Goal: Task Accomplishment & Management: Complete application form

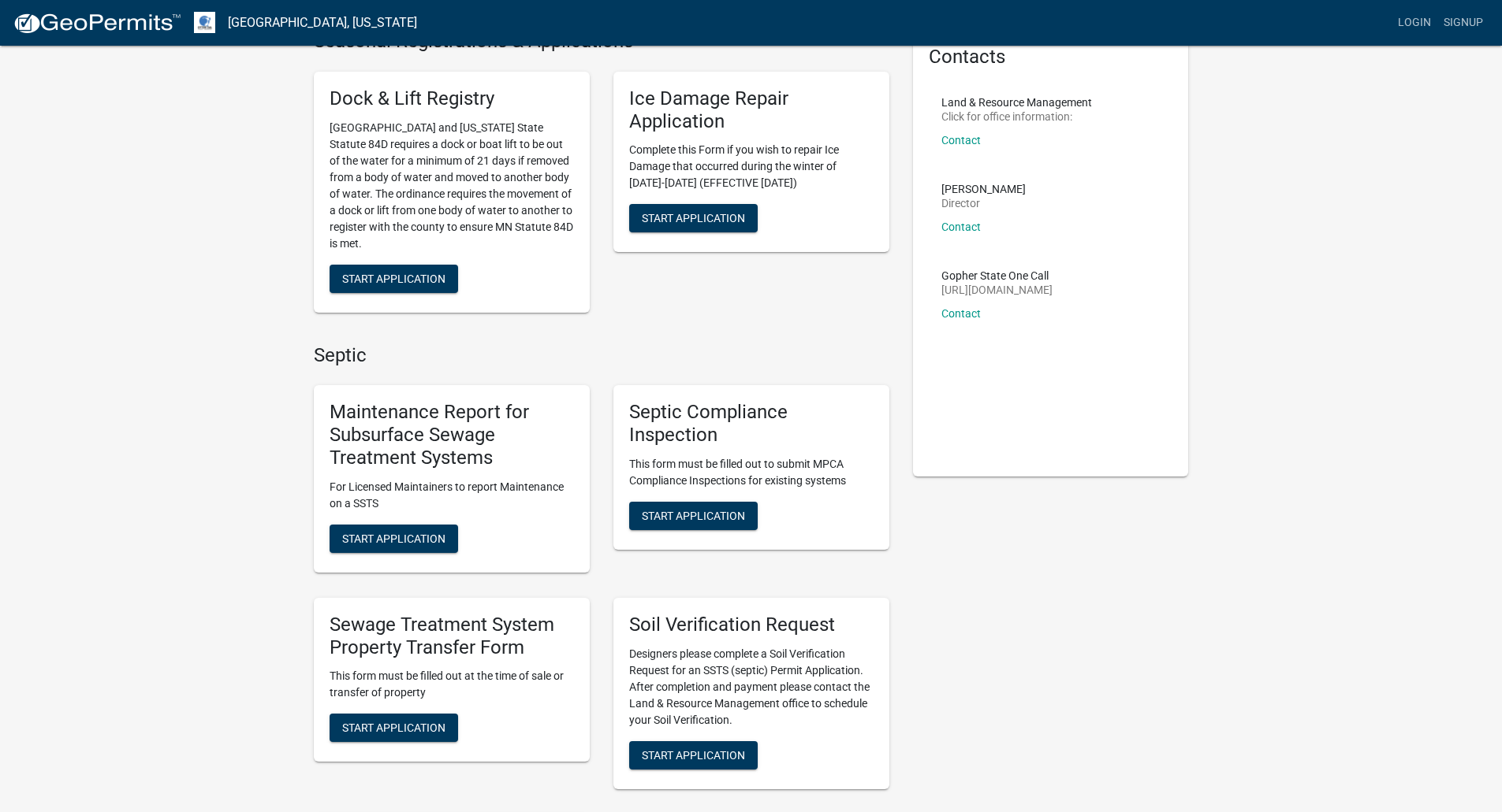
scroll to position [118, 0]
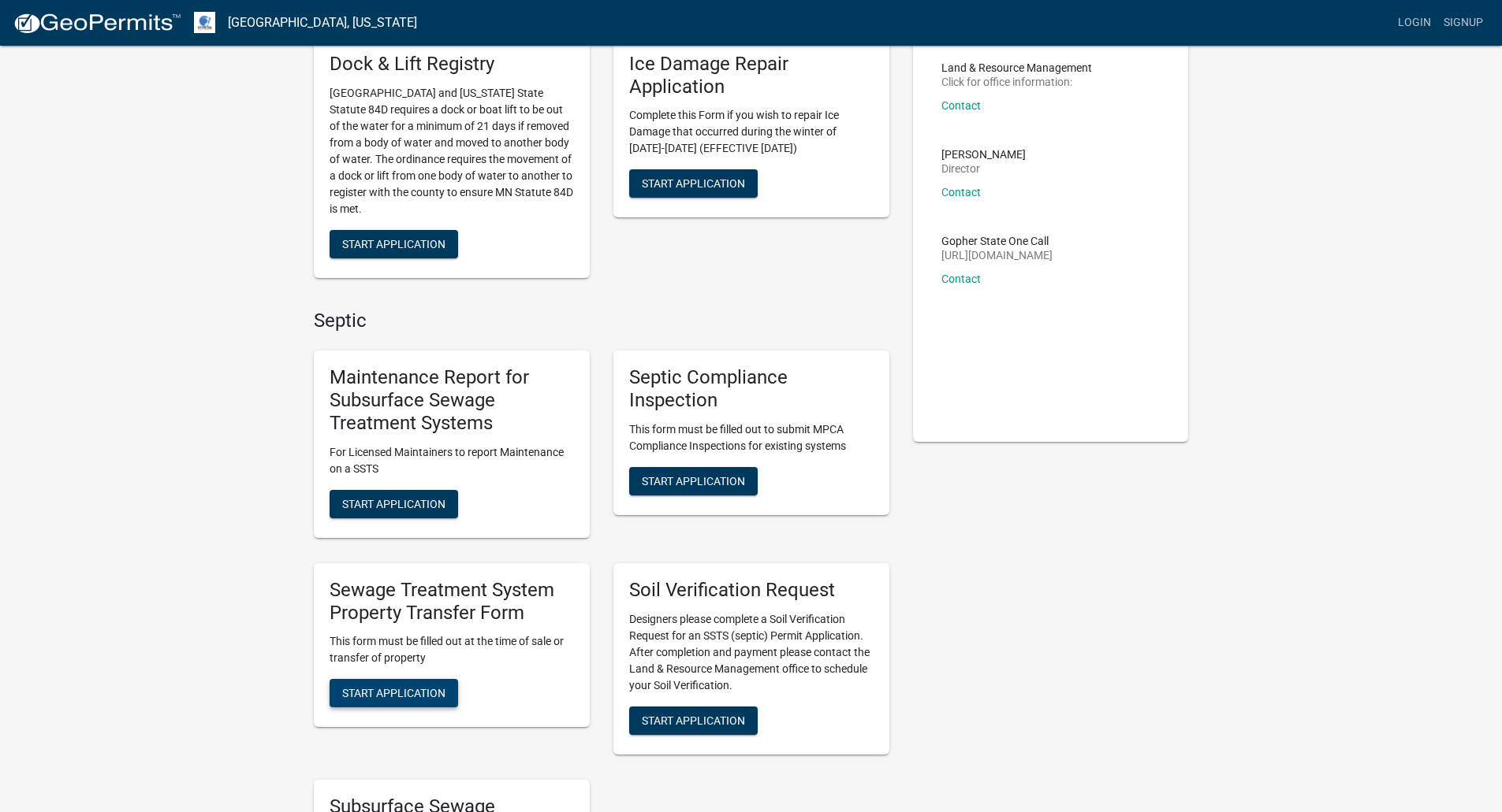
click at [411, 687] on span "Start Application" at bounding box center [393, 693] width 103 height 13
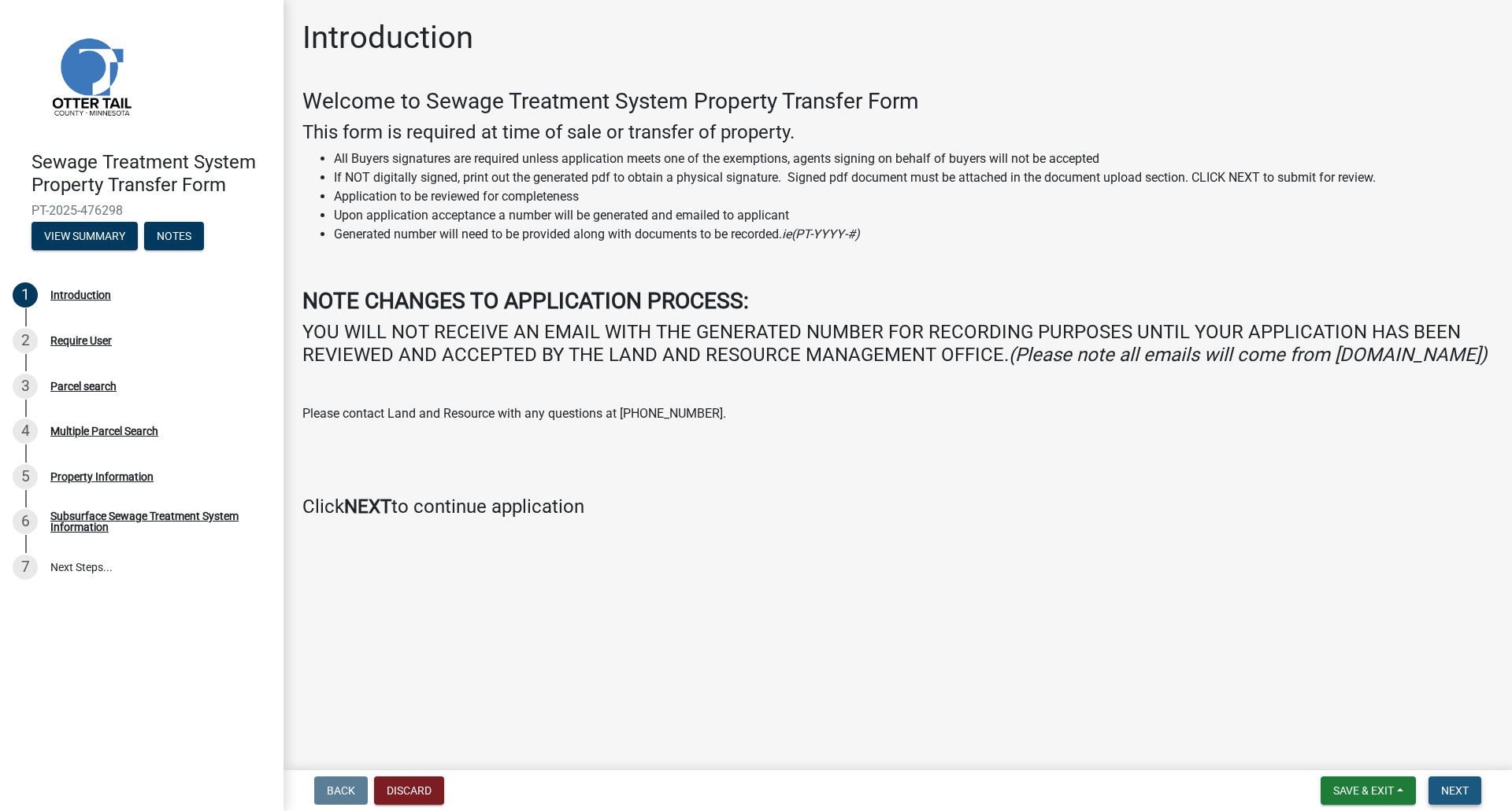
click at [1460, 788] on span "Next" at bounding box center [1455, 791] width 28 height 13
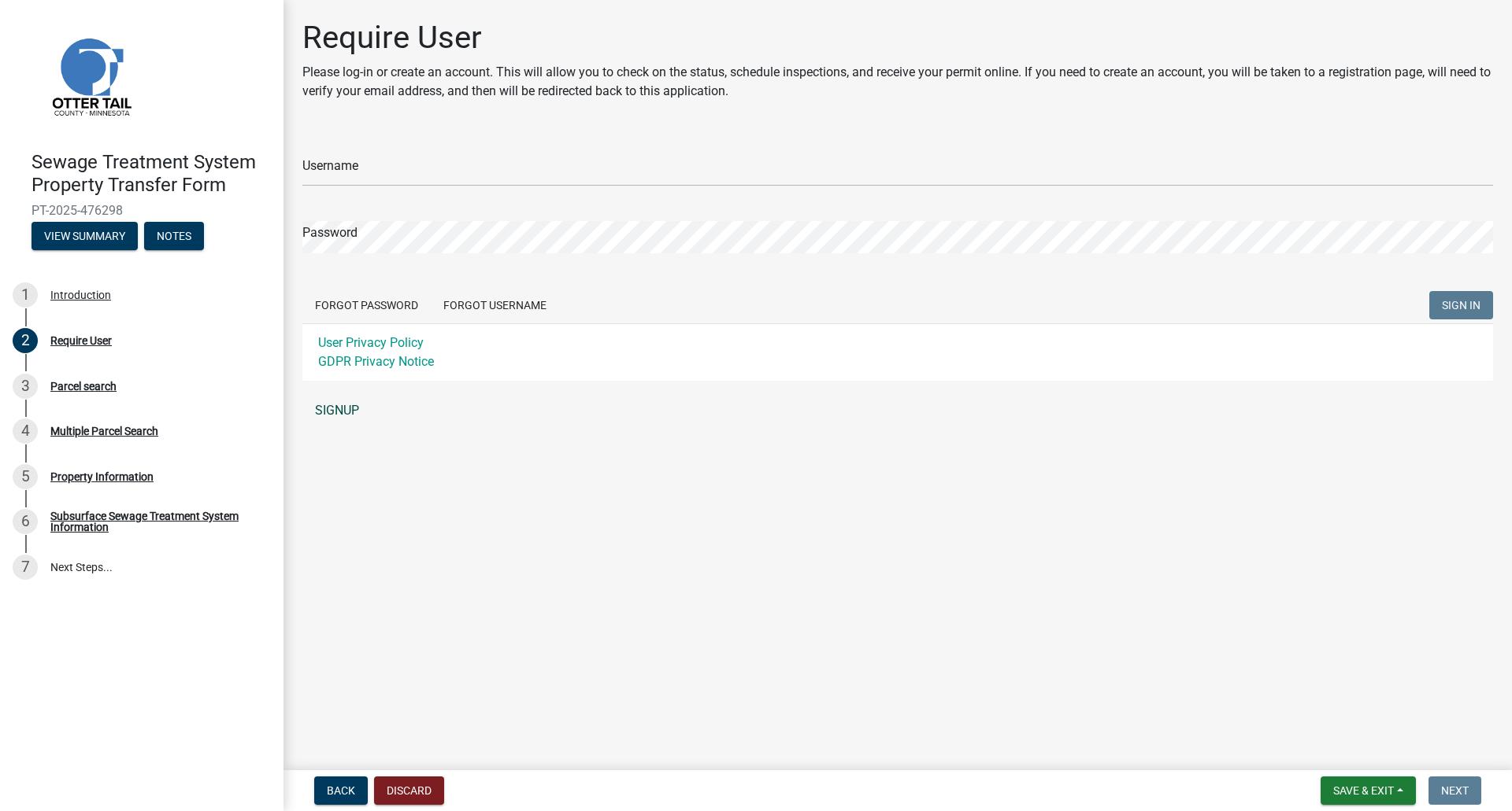
click at [338, 402] on link "SIGNUP" at bounding box center [897, 411] width 1191 height 32
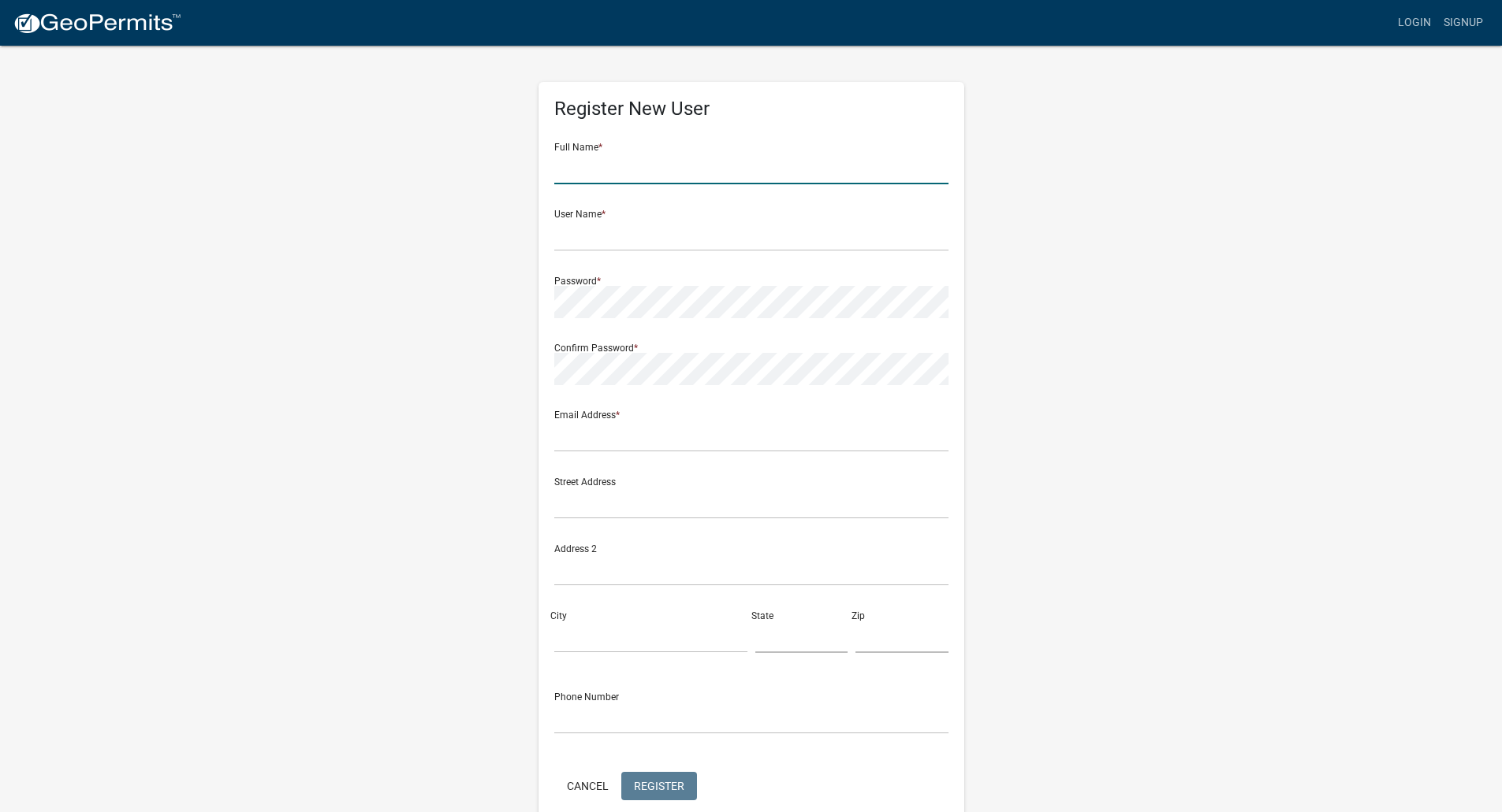
click at [591, 176] on input "text" at bounding box center [751, 168] width 394 height 33
type input "Vickie"
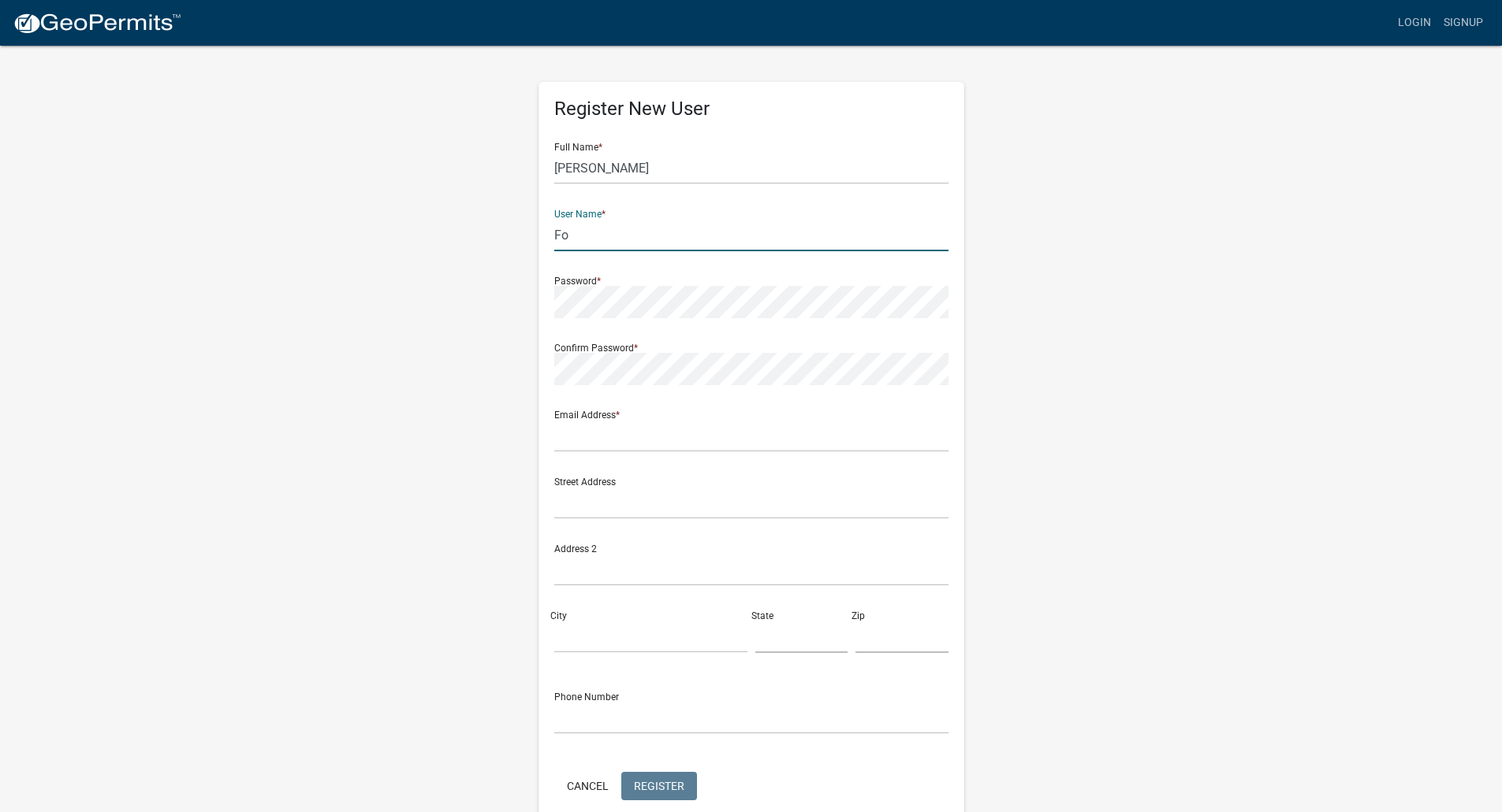
type input "F"
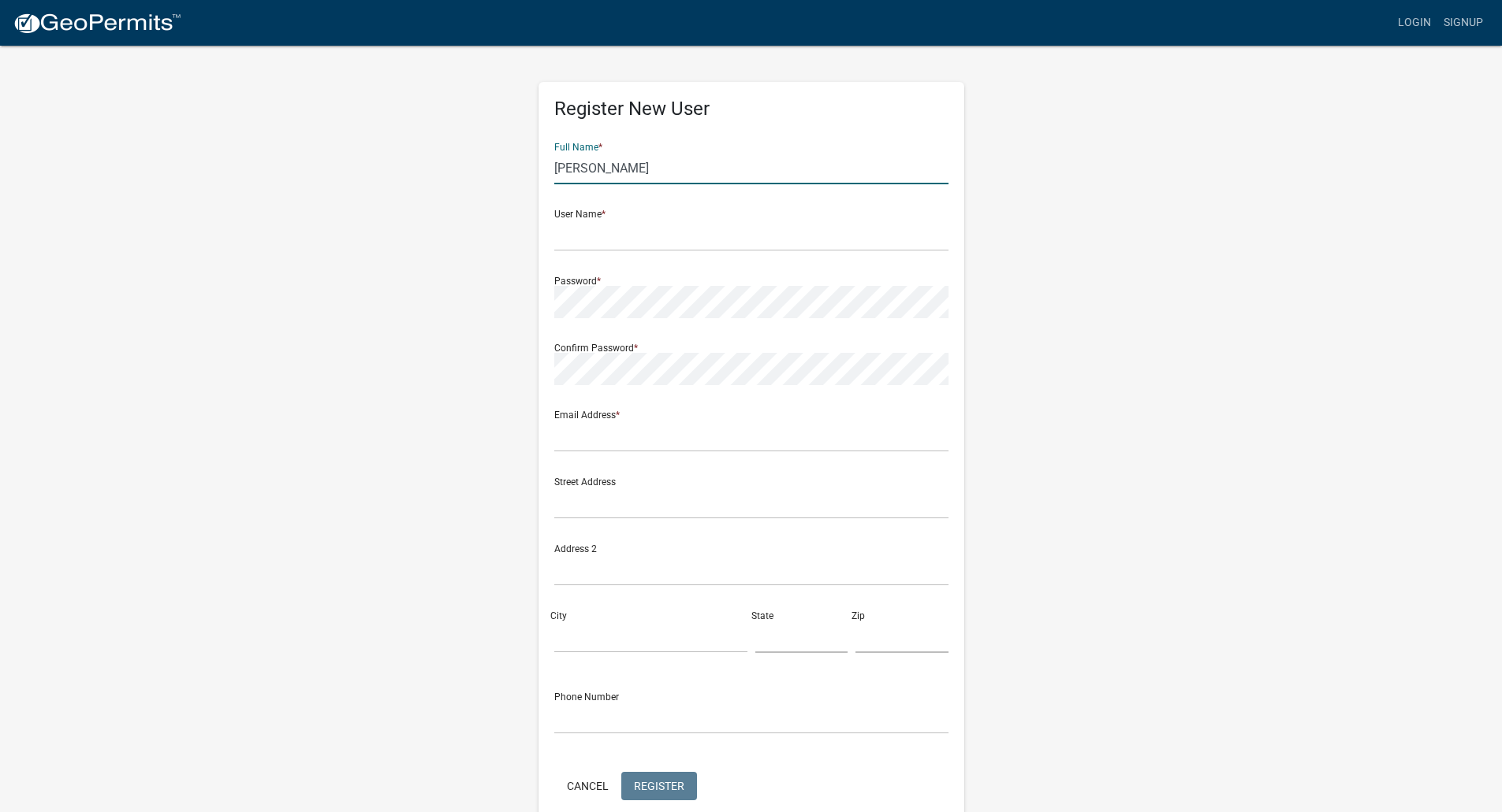
click at [605, 169] on input "Vickie" at bounding box center [751, 168] width 394 height 33
type input "Vickie Foty"
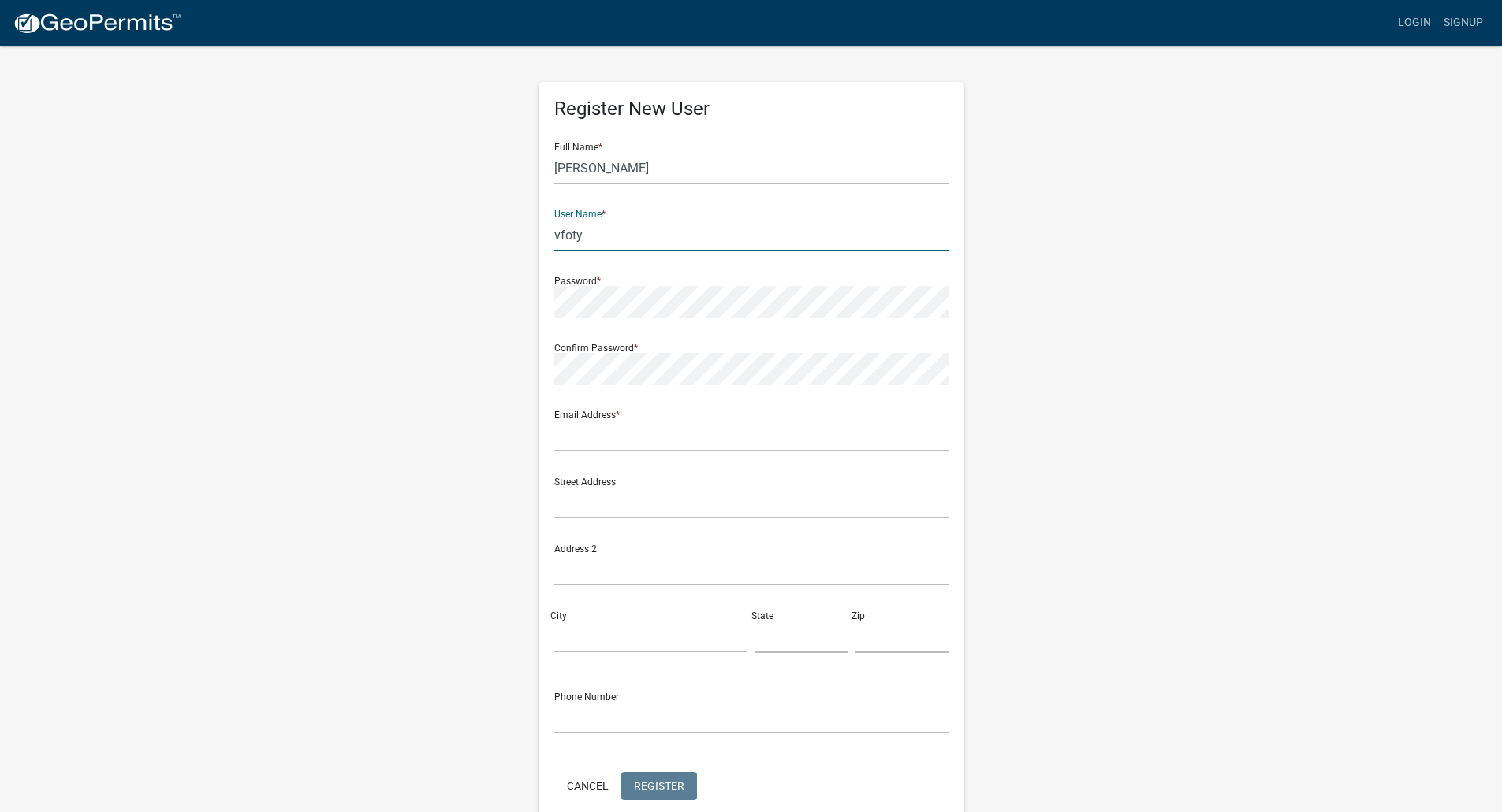
type input "vfoty"
click at [580, 441] on input "text" at bounding box center [751, 436] width 394 height 33
type input "vfoty@gislason.com"
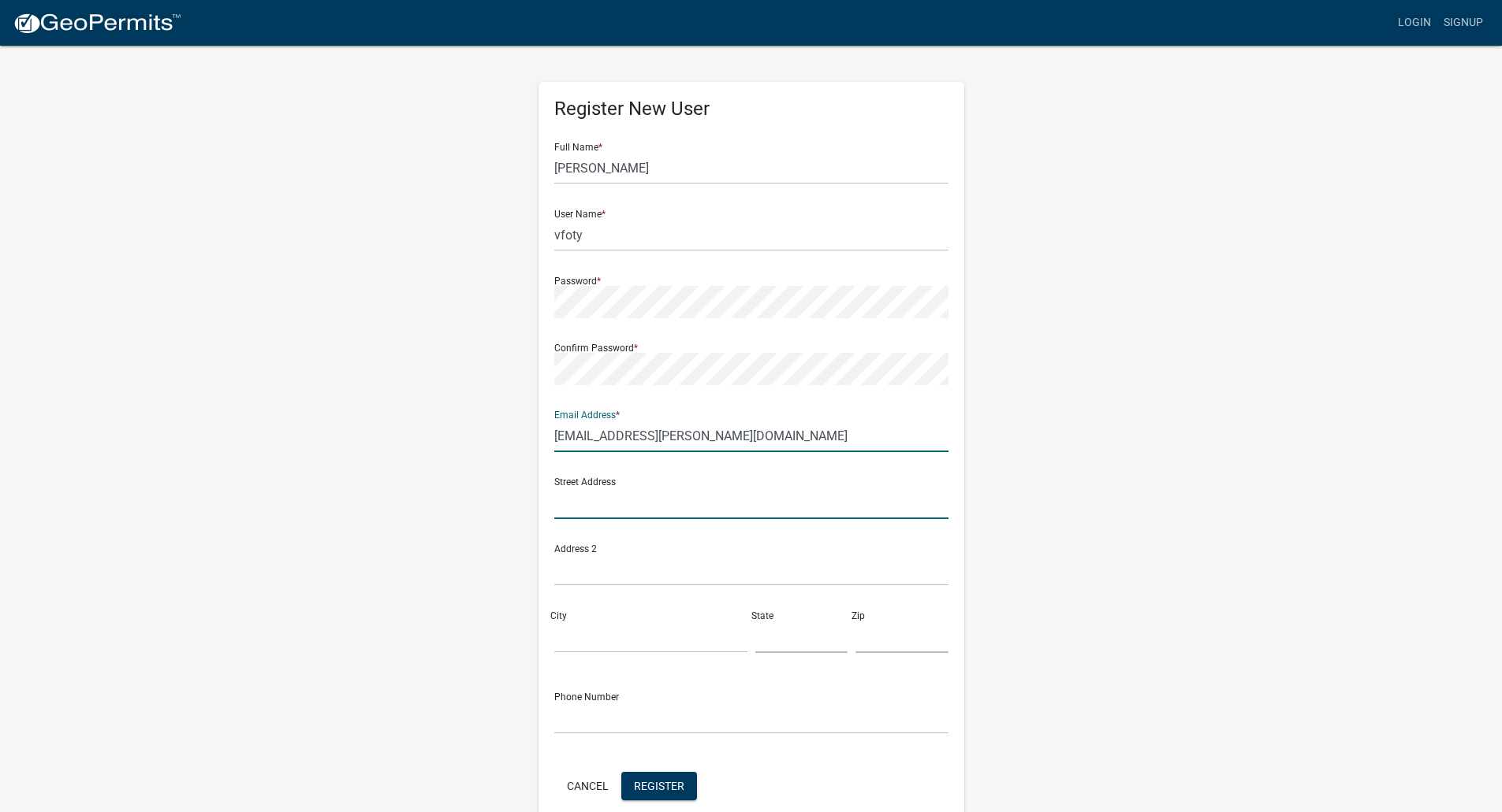
click at [601, 500] on input "text" at bounding box center [751, 503] width 394 height 33
type input "111 S. 2nd St. Ste 500"
type input "Mankato"
type input "MN"
type input "56001"
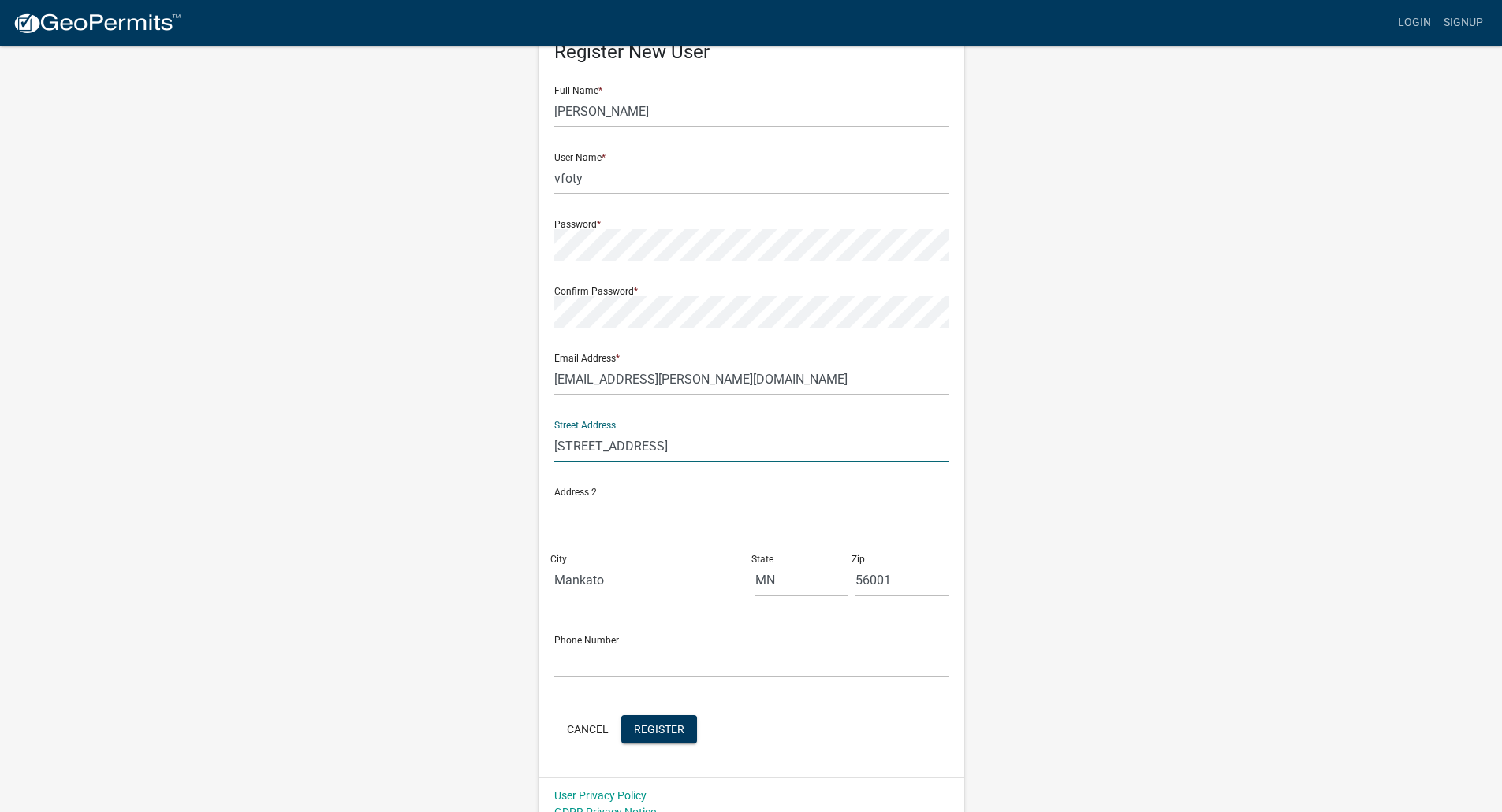
scroll to position [75, 0]
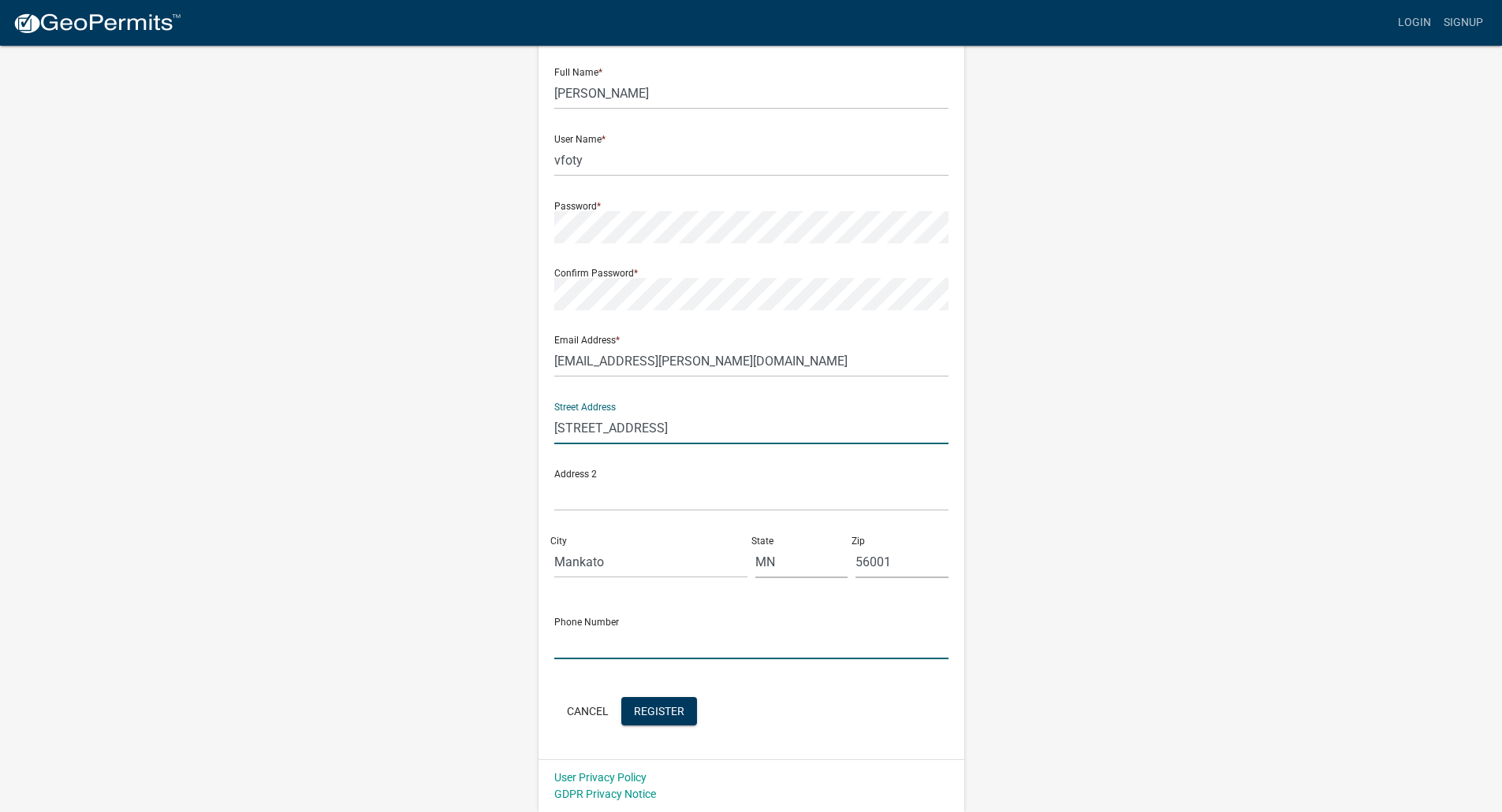
click at [583, 646] on input "text" at bounding box center [751, 643] width 394 height 33
type input "507-387-1115"
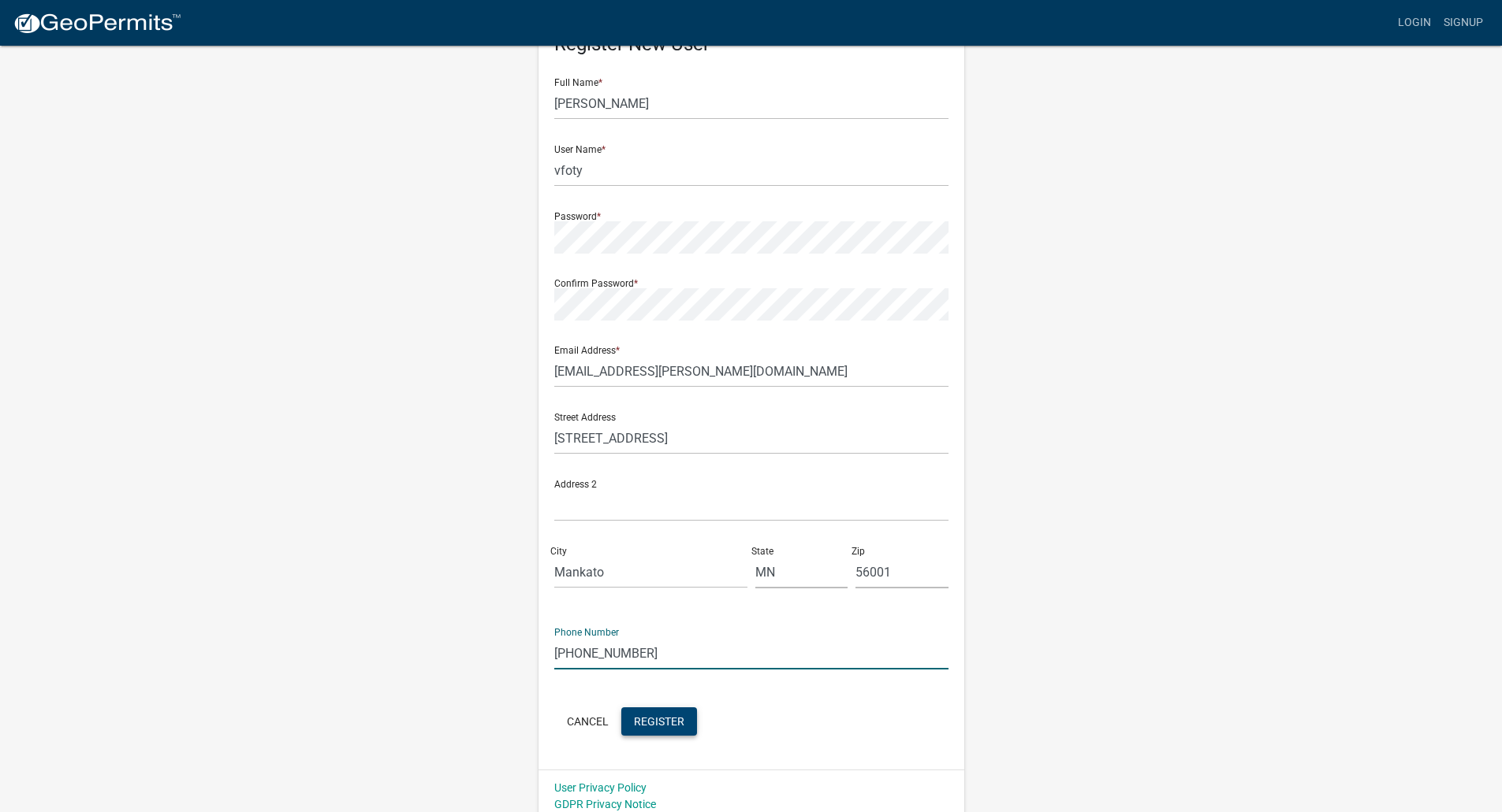
click at [646, 721] on button "Register" at bounding box center [658, 722] width 76 height 29
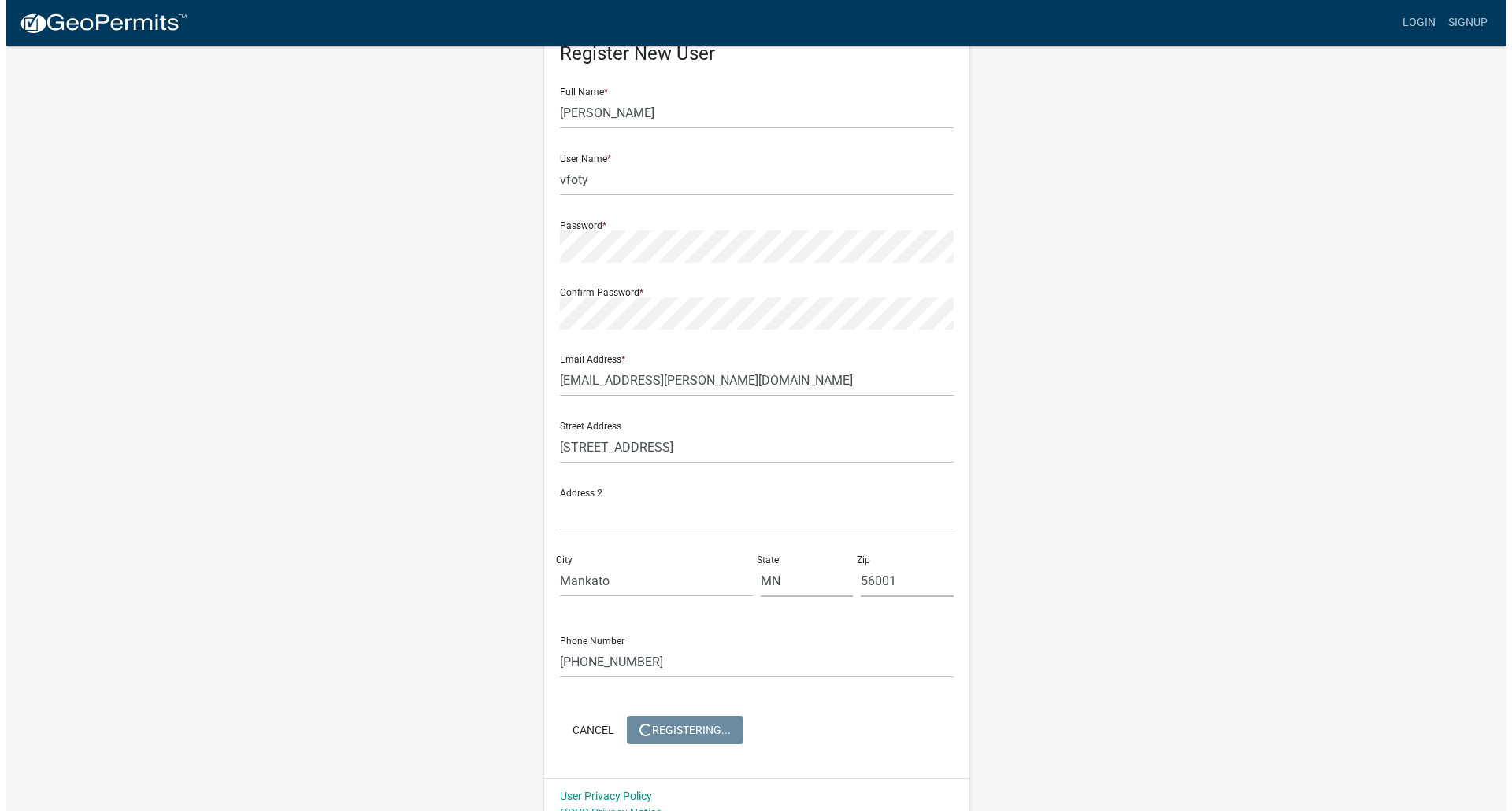
scroll to position [0, 0]
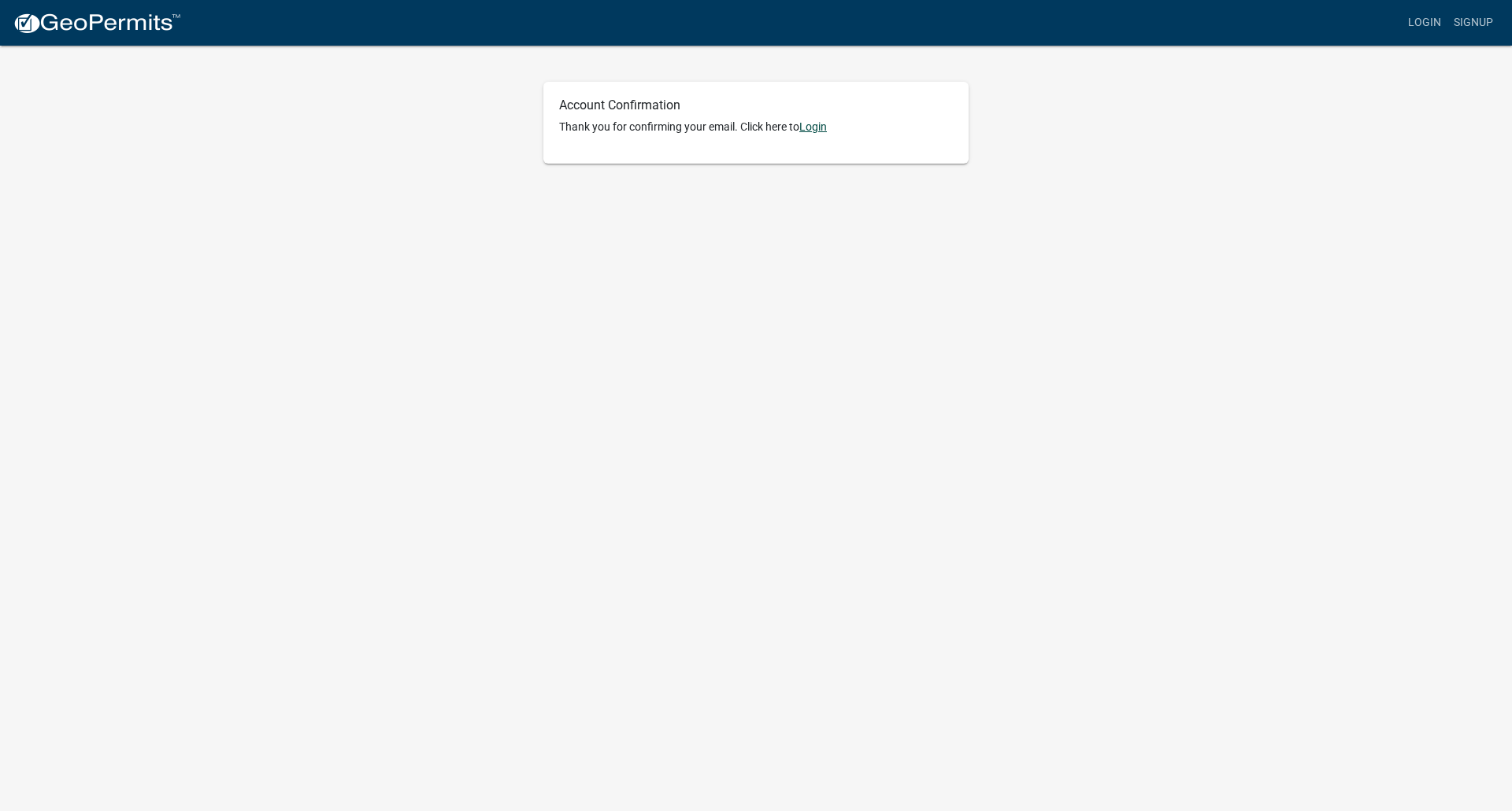
click at [820, 129] on link "Login" at bounding box center [813, 127] width 28 height 13
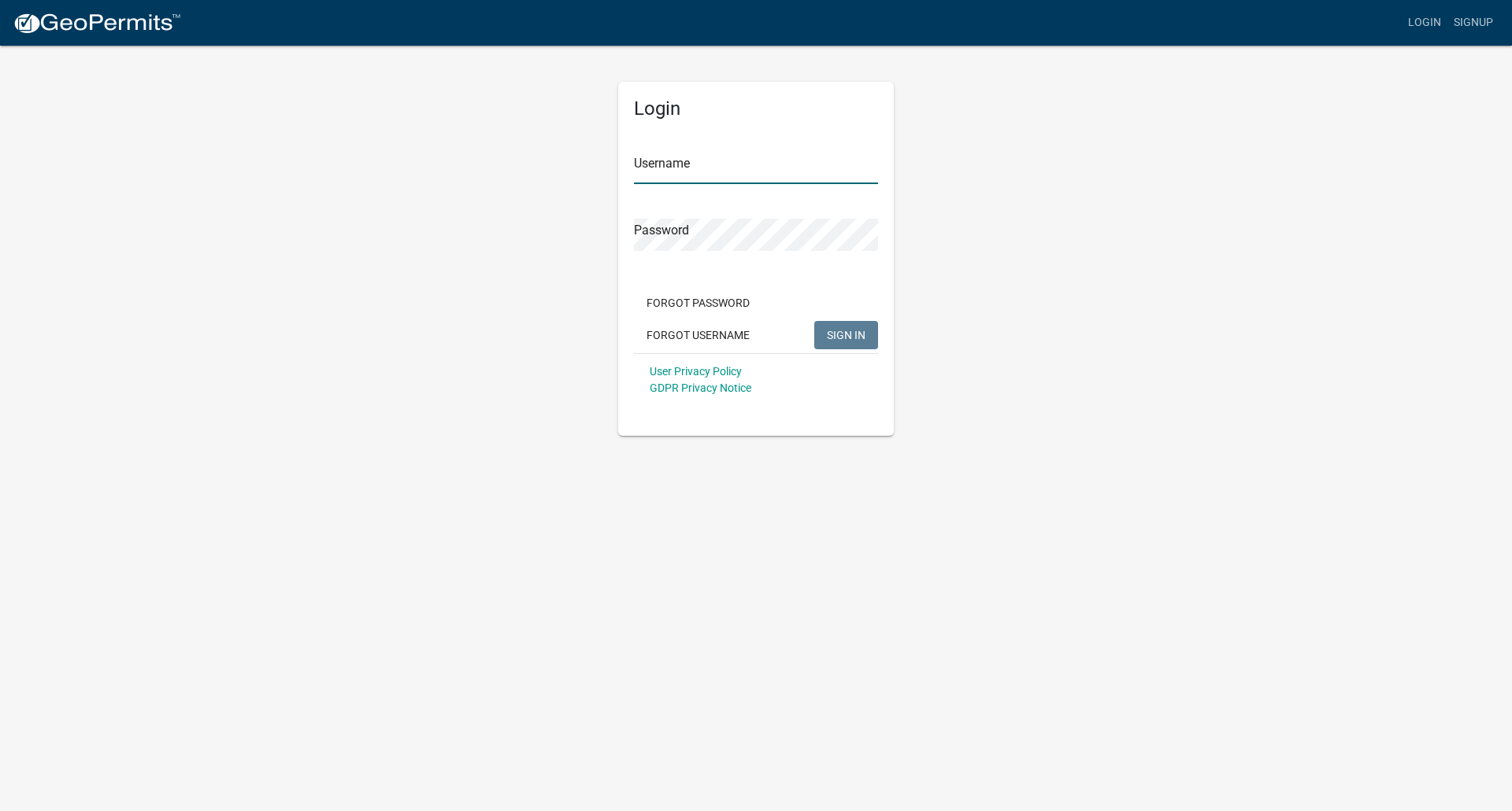
click at [673, 163] on input "Username" at bounding box center [756, 168] width 244 height 33
type input "vfoty"
click at [852, 327] on button "SIGN IN" at bounding box center [846, 335] width 64 height 29
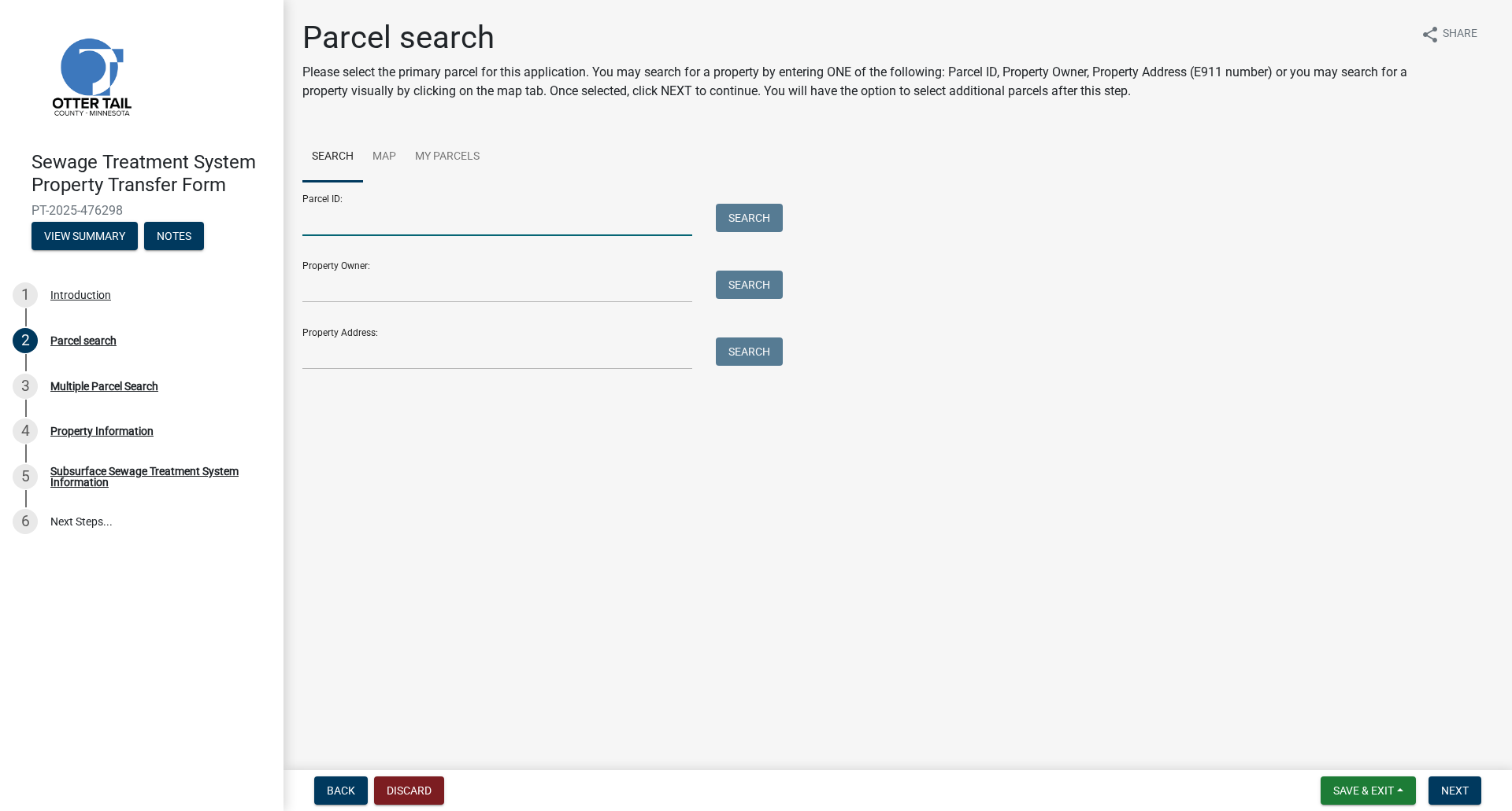
click at [316, 217] on input "Parcel ID:" at bounding box center [497, 220] width 390 height 33
paste input "32-000-28-0192-012"
type input "32-000-28-0192-012"
click at [744, 214] on button "Search" at bounding box center [749, 218] width 67 height 29
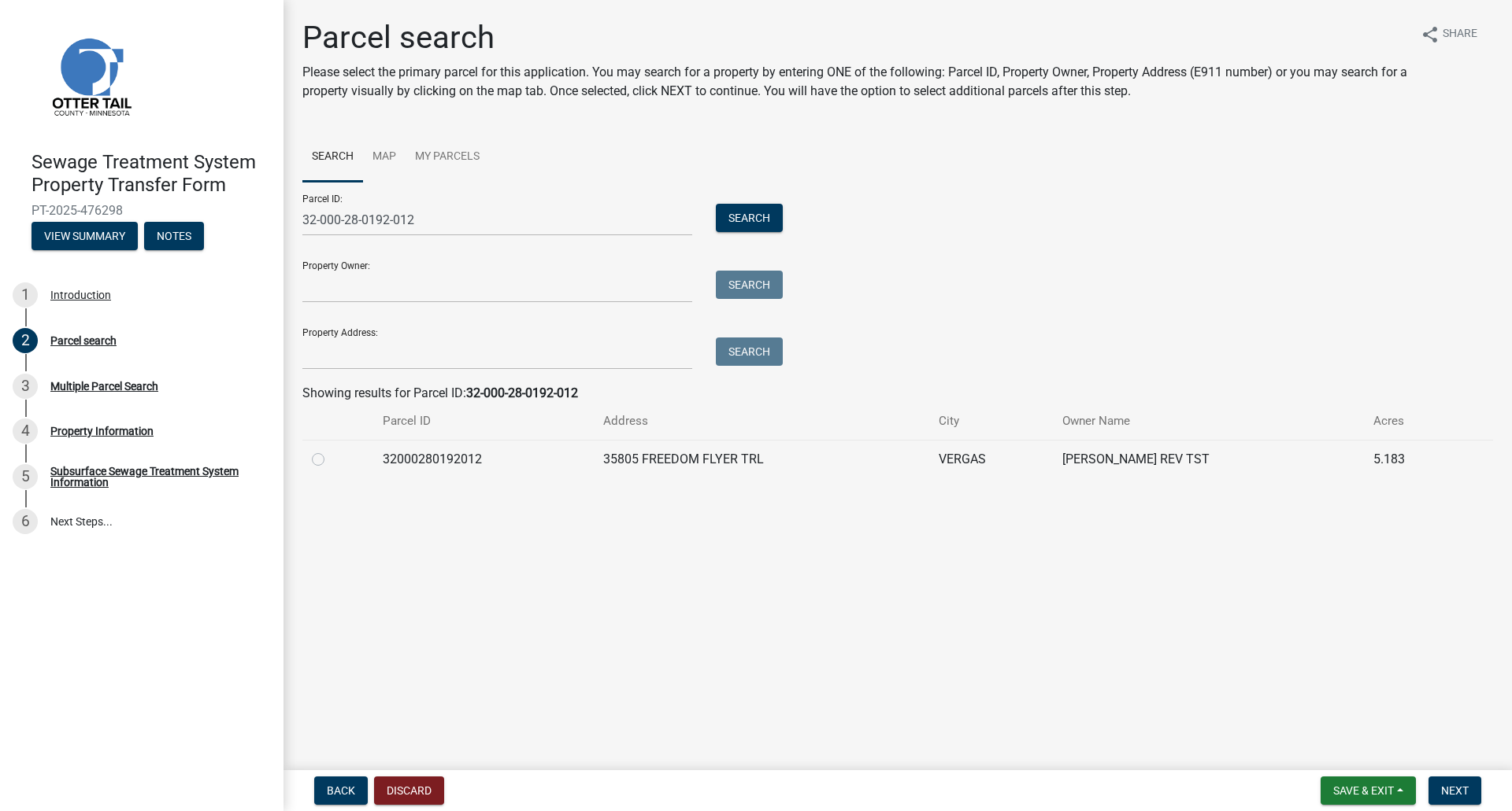
click at [331, 450] on label at bounding box center [331, 450] width 0 height 0
click at [331, 460] on input "radio" at bounding box center [336, 455] width 10 height 10
radio input "true"
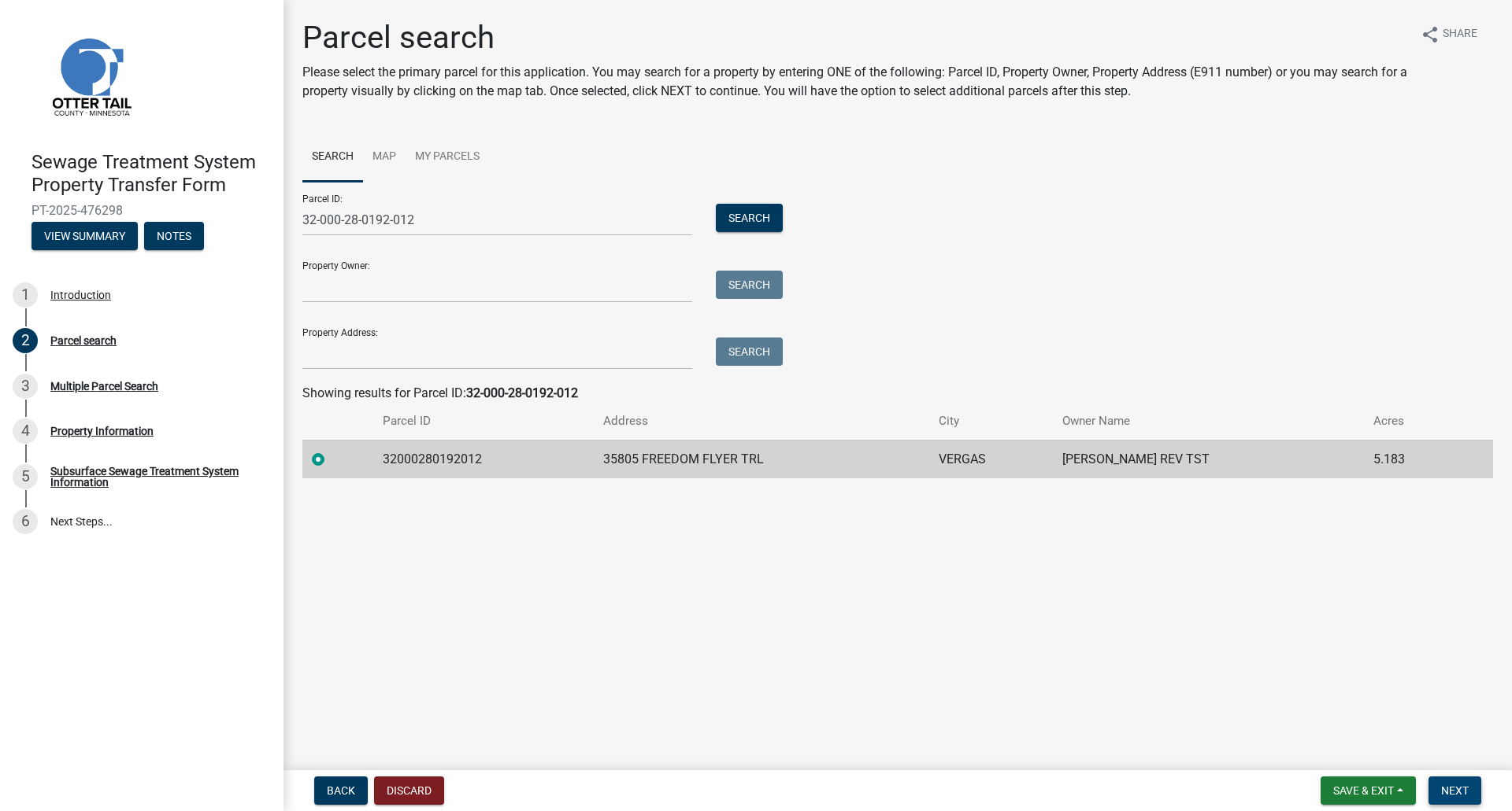
click at [1463, 792] on span "Next" at bounding box center [1455, 791] width 28 height 13
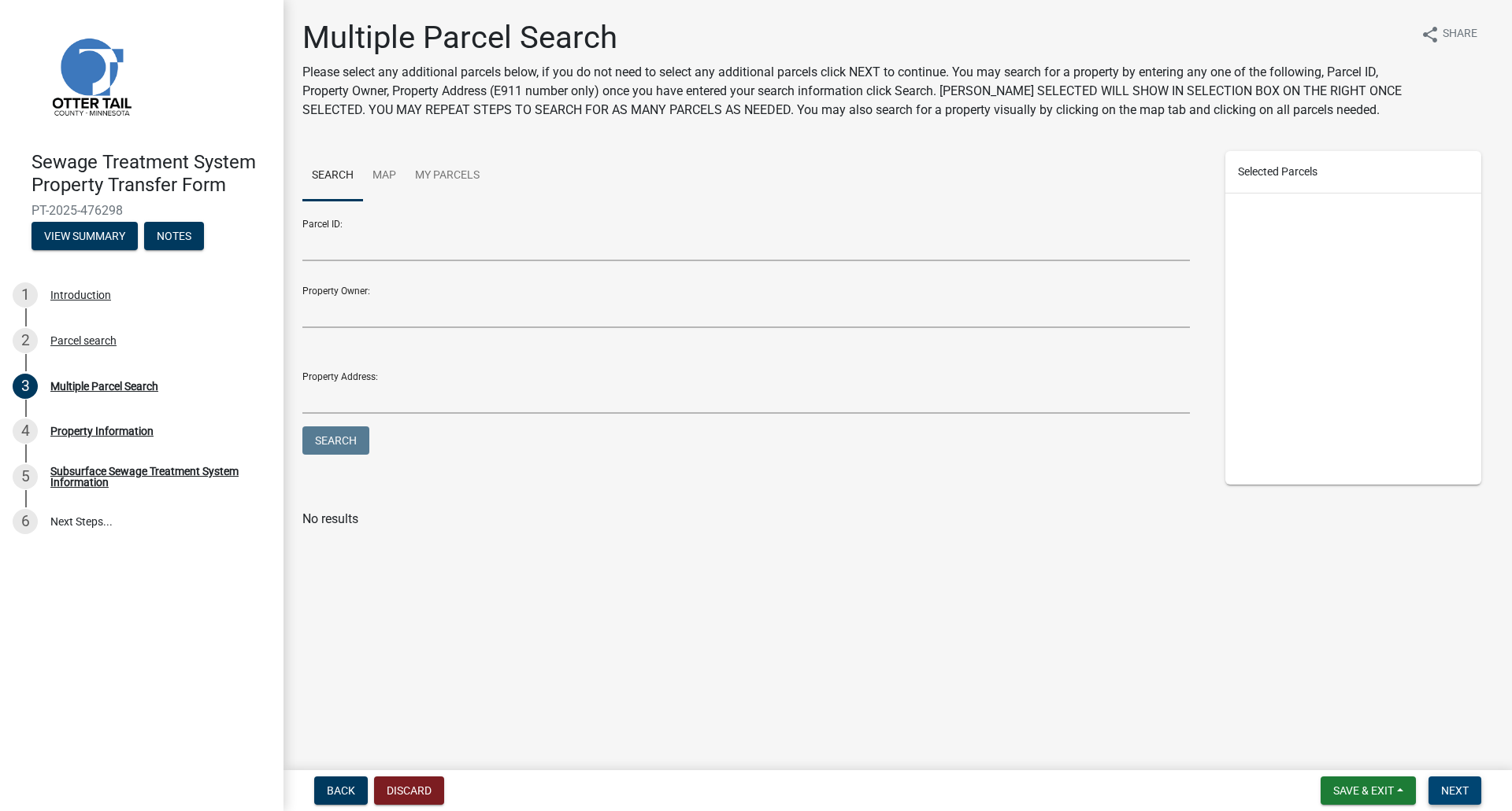
click at [1459, 791] on span "Next" at bounding box center [1455, 791] width 28 height 13
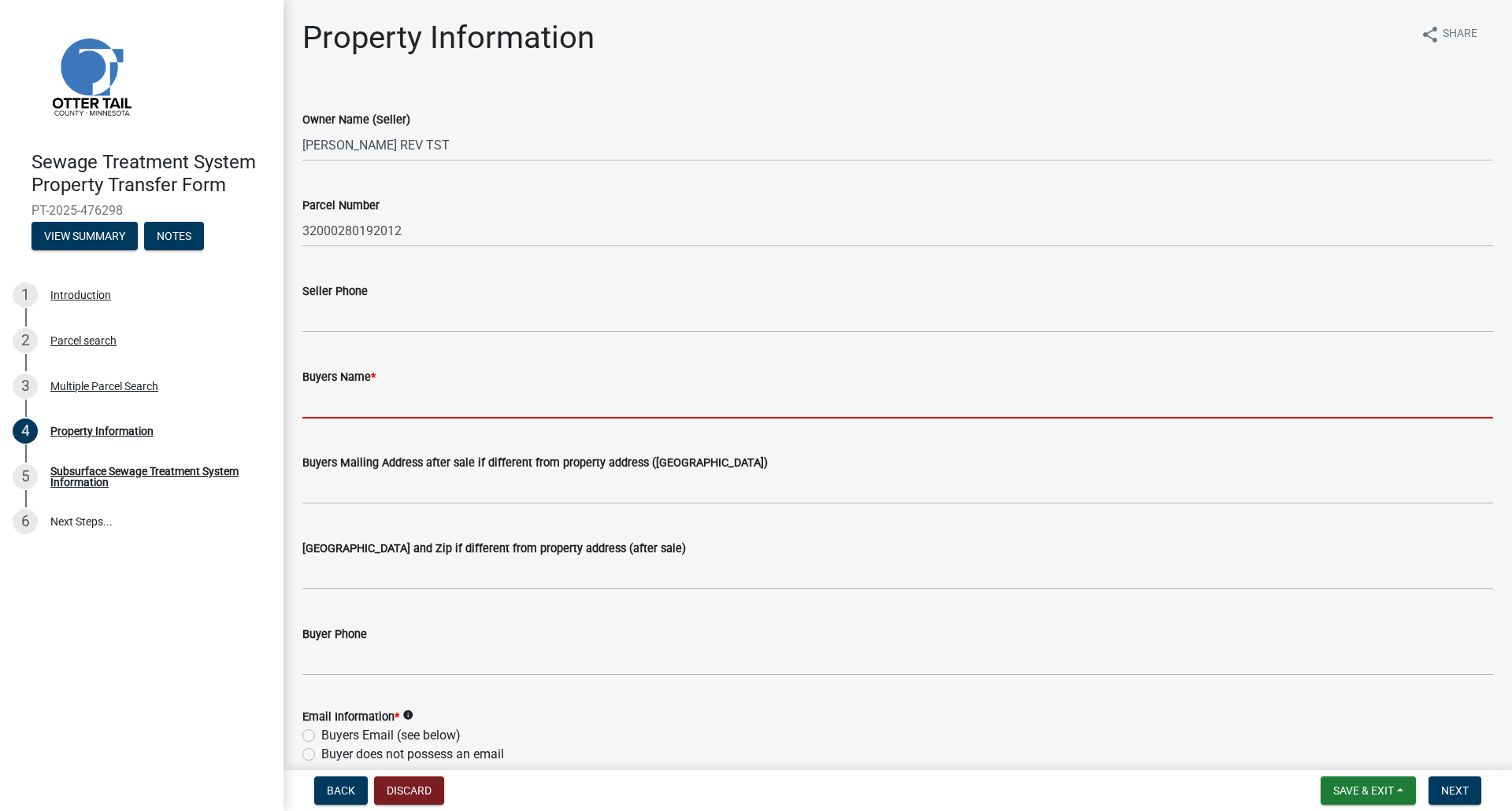
click at [367, 405] on input "Buyers Name *" at bounding box center [897, 402] width 1191 height 33
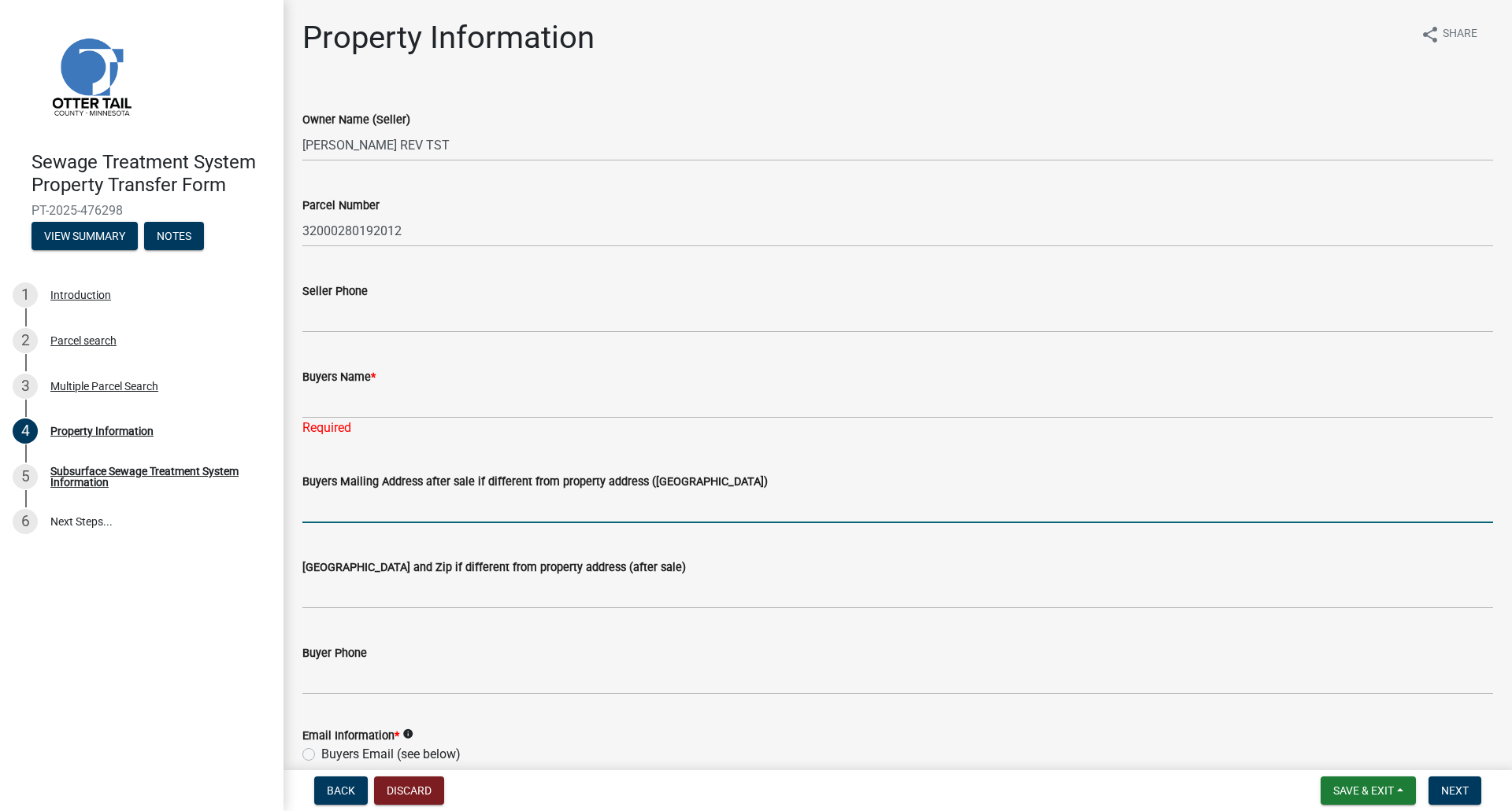
click at [342, 511] on input "Buyers Mailing Address after sale if different from property address (E911 numb…" at bounding box center [897, 507] width 1191 height 33
type input "23221 Harvest Ave."
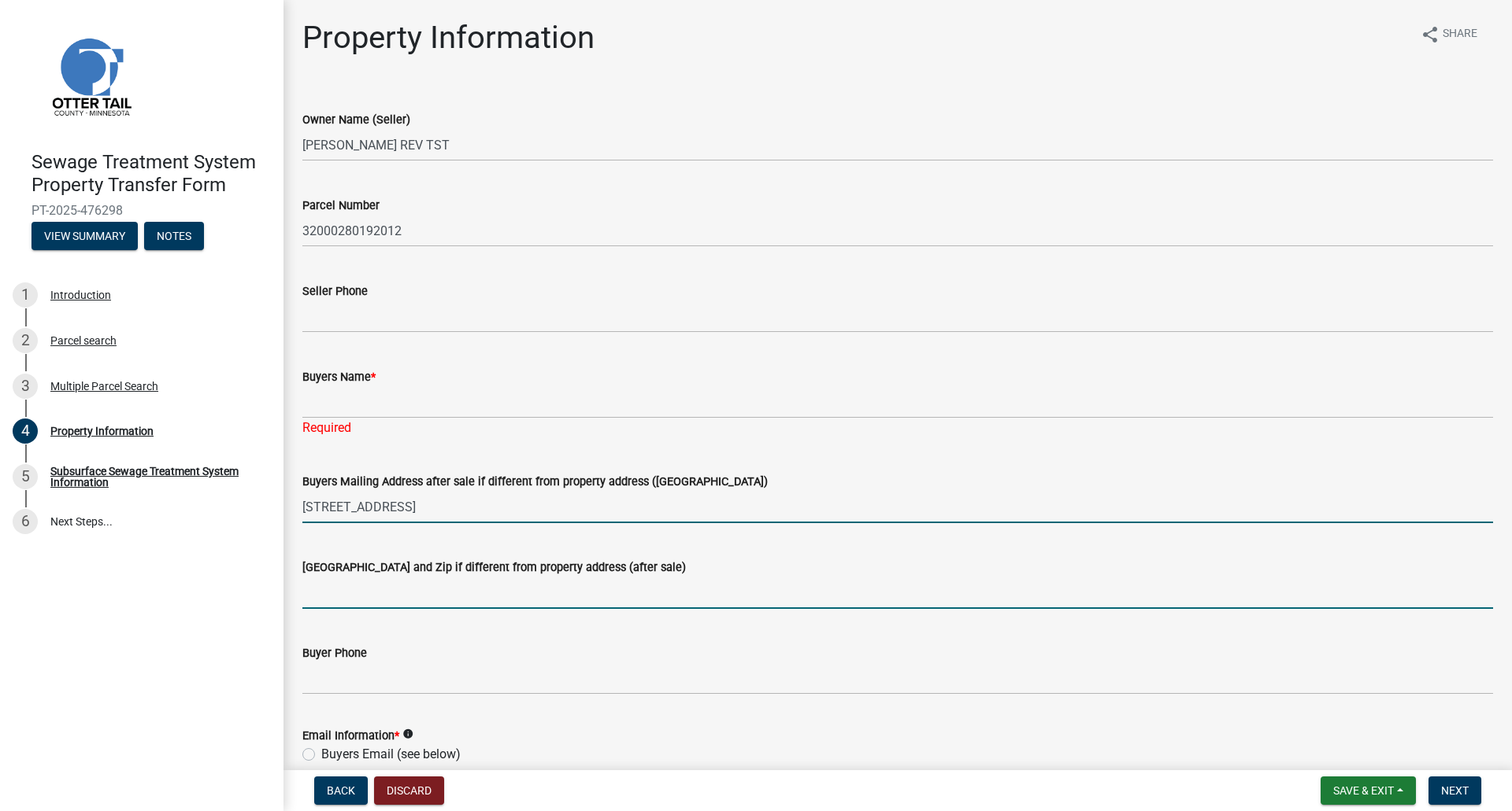
click at [351, 605] on input "Buyers City State and Zip if different from property address (after sale)" at bounding box center [897, 593] width 1191 height 33
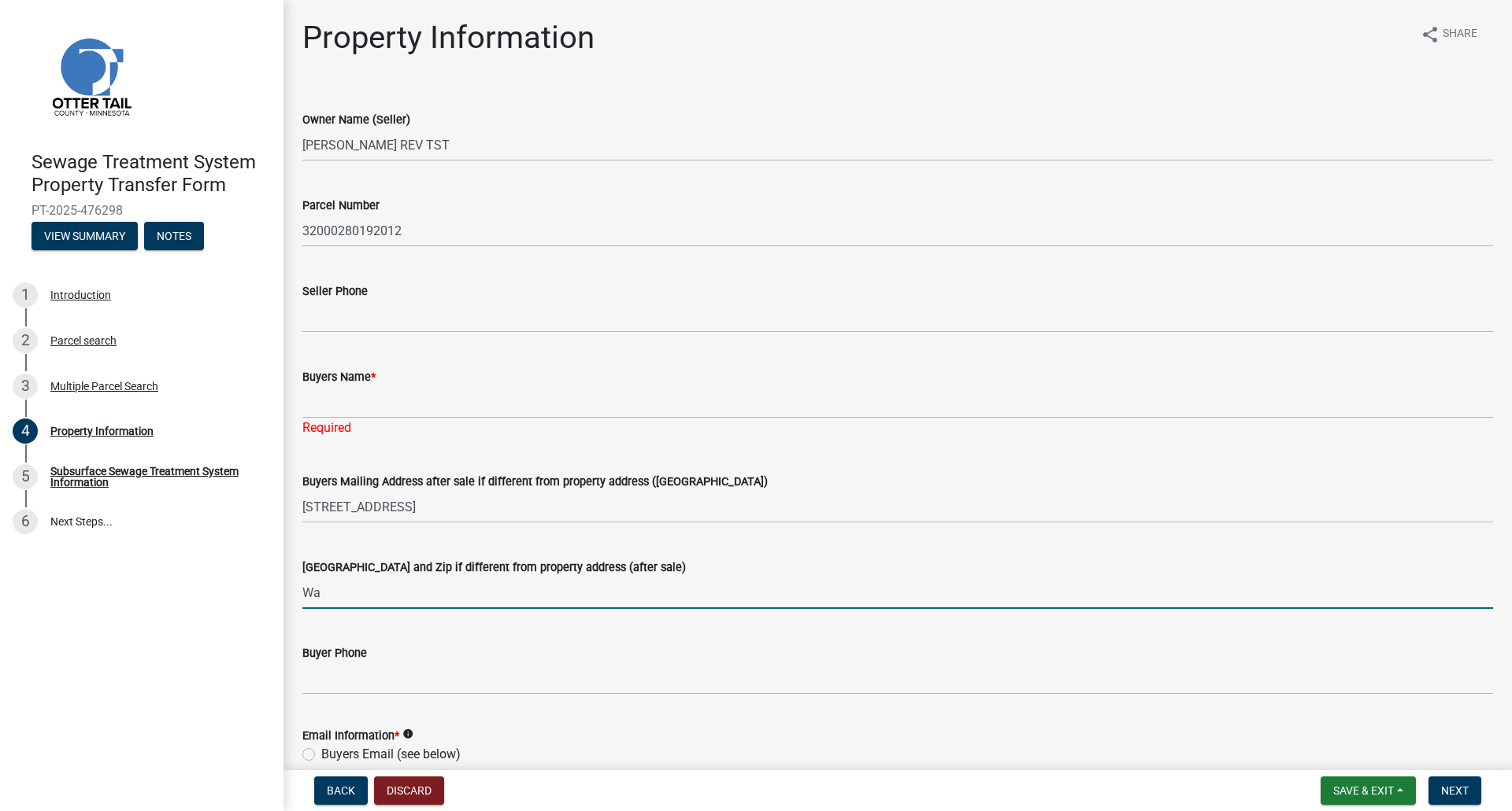
type input "W"
type input "Wabasso, MN 56293"
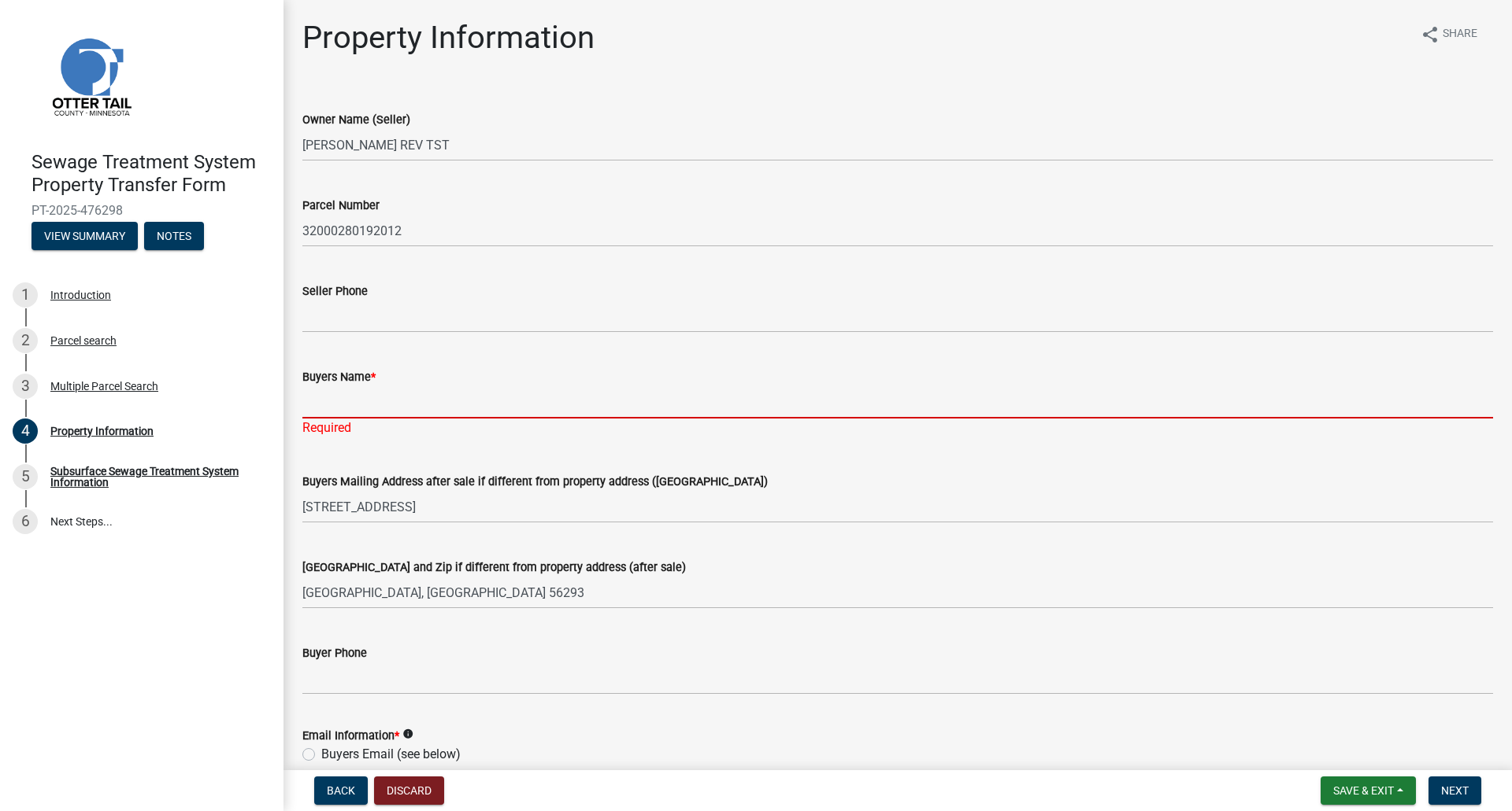
click at [344, 406] on input "Buyers Name *" at bounding box center [897, 402] width 1191 height 33
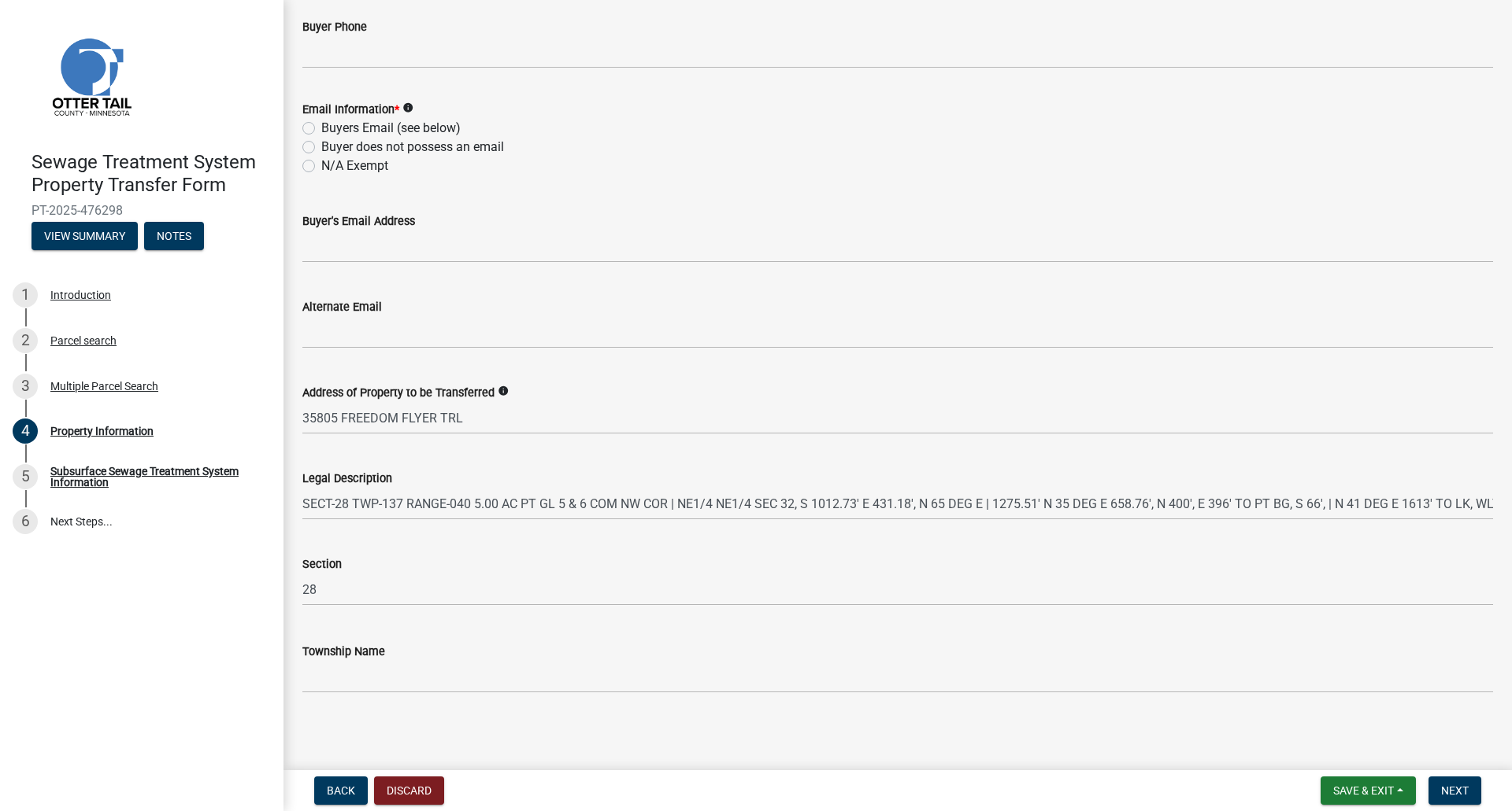
scroll to position [629, 0]
type input "Ronald D. Hoffman Trust A U/A dated April 28, 2020 and Ronald D. Hoffman Trust …"
click at [321, 144] on label "Buyer does not possess an email" at bounding box center [412, 144] width 183 height 19
click at [321, 144] on input "Buyer does not possess an email" at bounding box center [326, 139] width 10 height 10
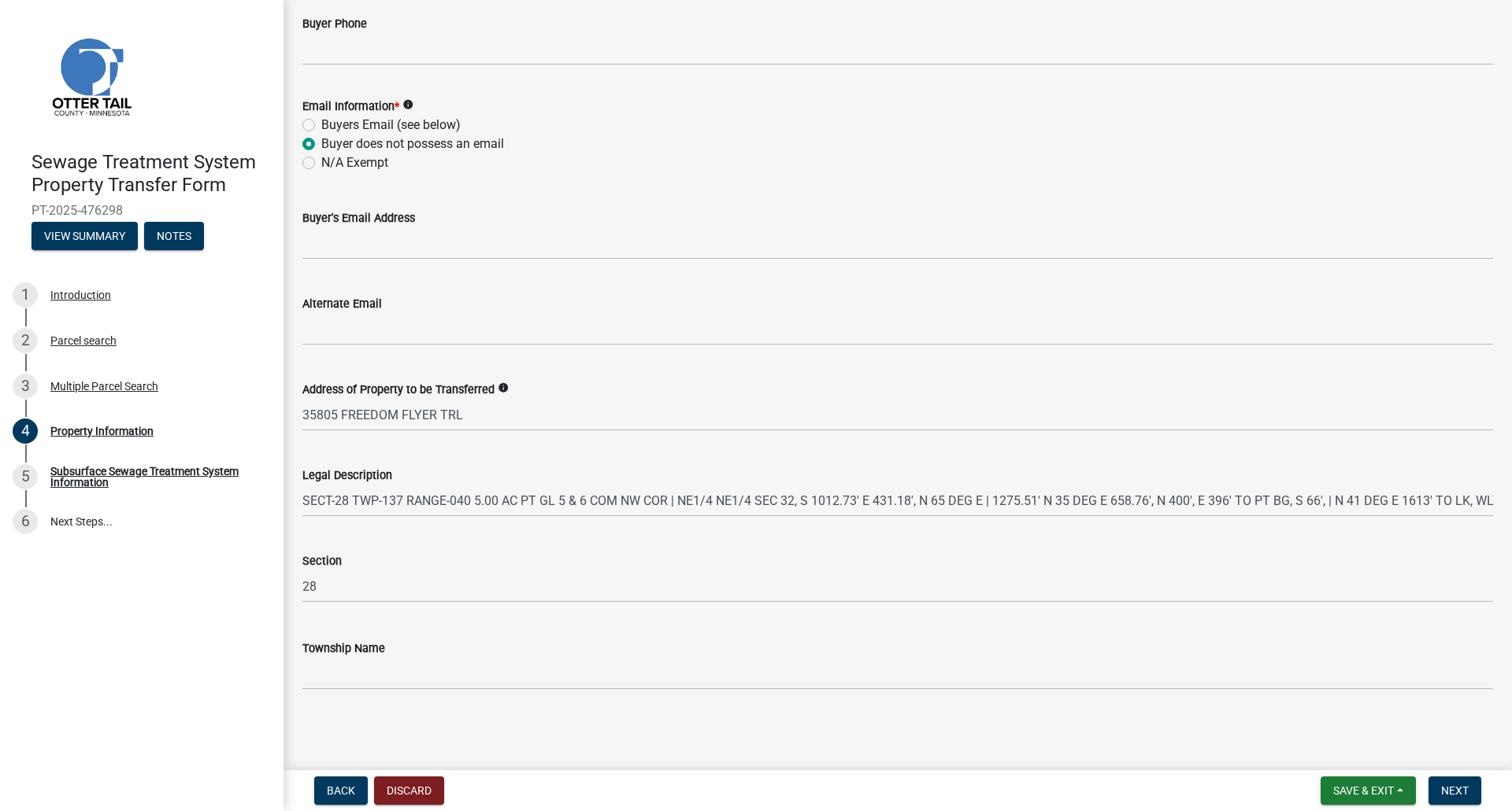
radio input "true"
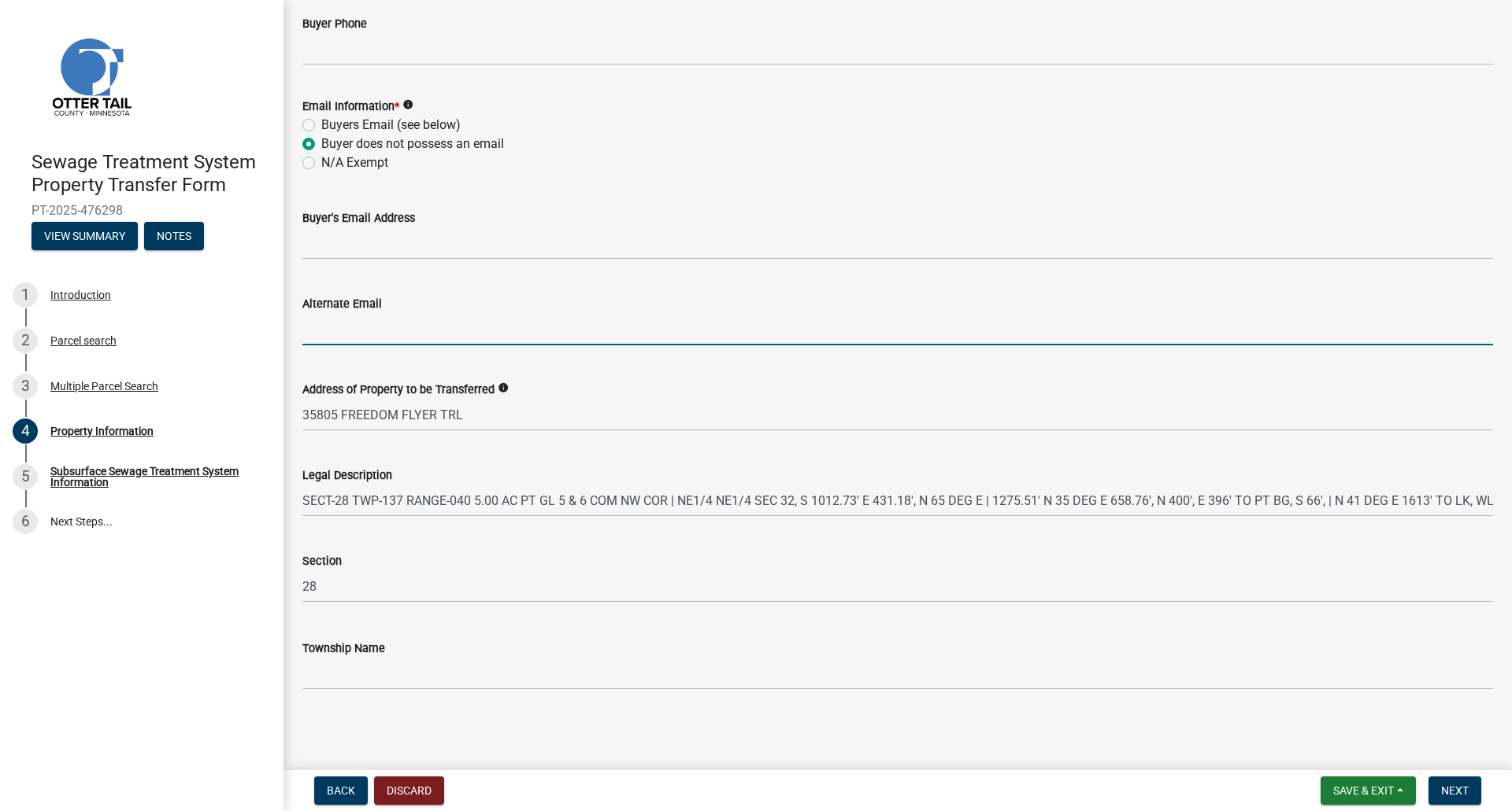
click at [351, 338] on input "Alternate Email" at bounding box center [897, 329] width 1191 height 33
type input "vfoty@gislason.com"
click at [1451, 786] on span "Next" at bounding box center [1455, 791] width 28 height 13
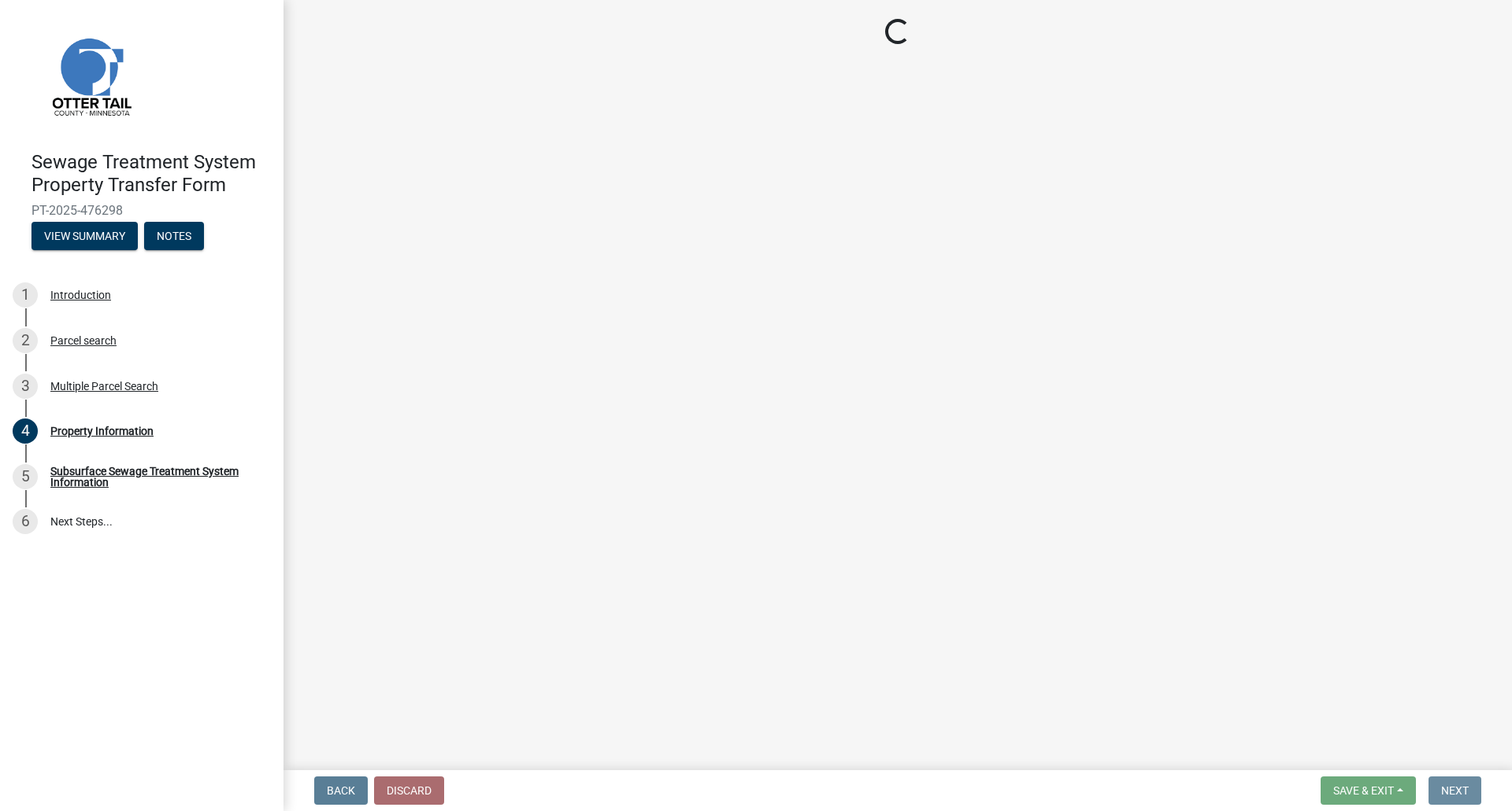
scroll to position [0, 0]
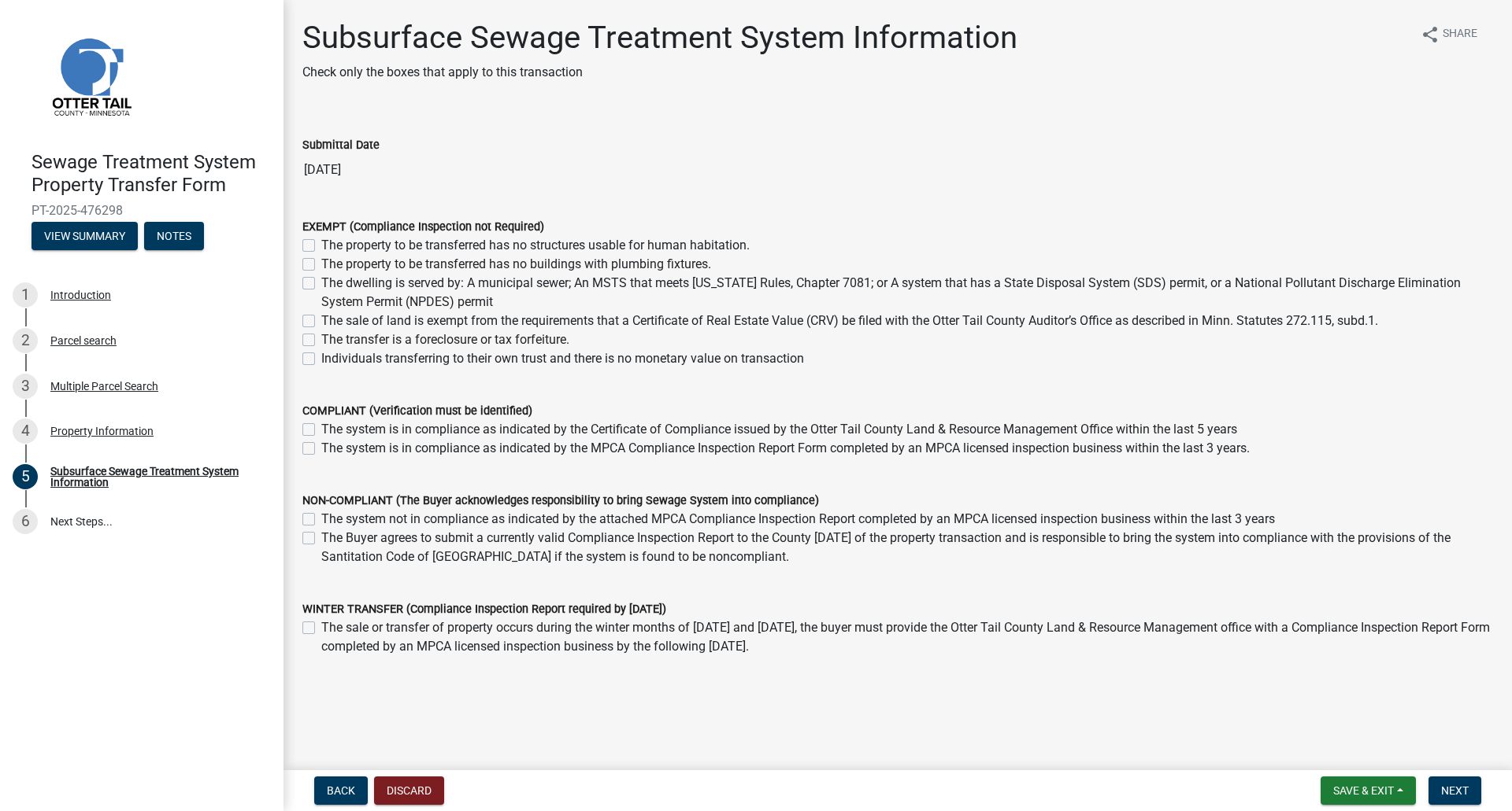
click at [321, 321] on label "The sale of land is exempt from the requirements that a Certificate of Real Est…" at bounding box center [850, 321] width 1057 height 19
click at [321, 321] on input "The sale of land is exempt from the requirements that a Certificate of Real Est…" at bounding box center [326, 316] width 10 height 10
checkbox input "true"
checkbox input "false"
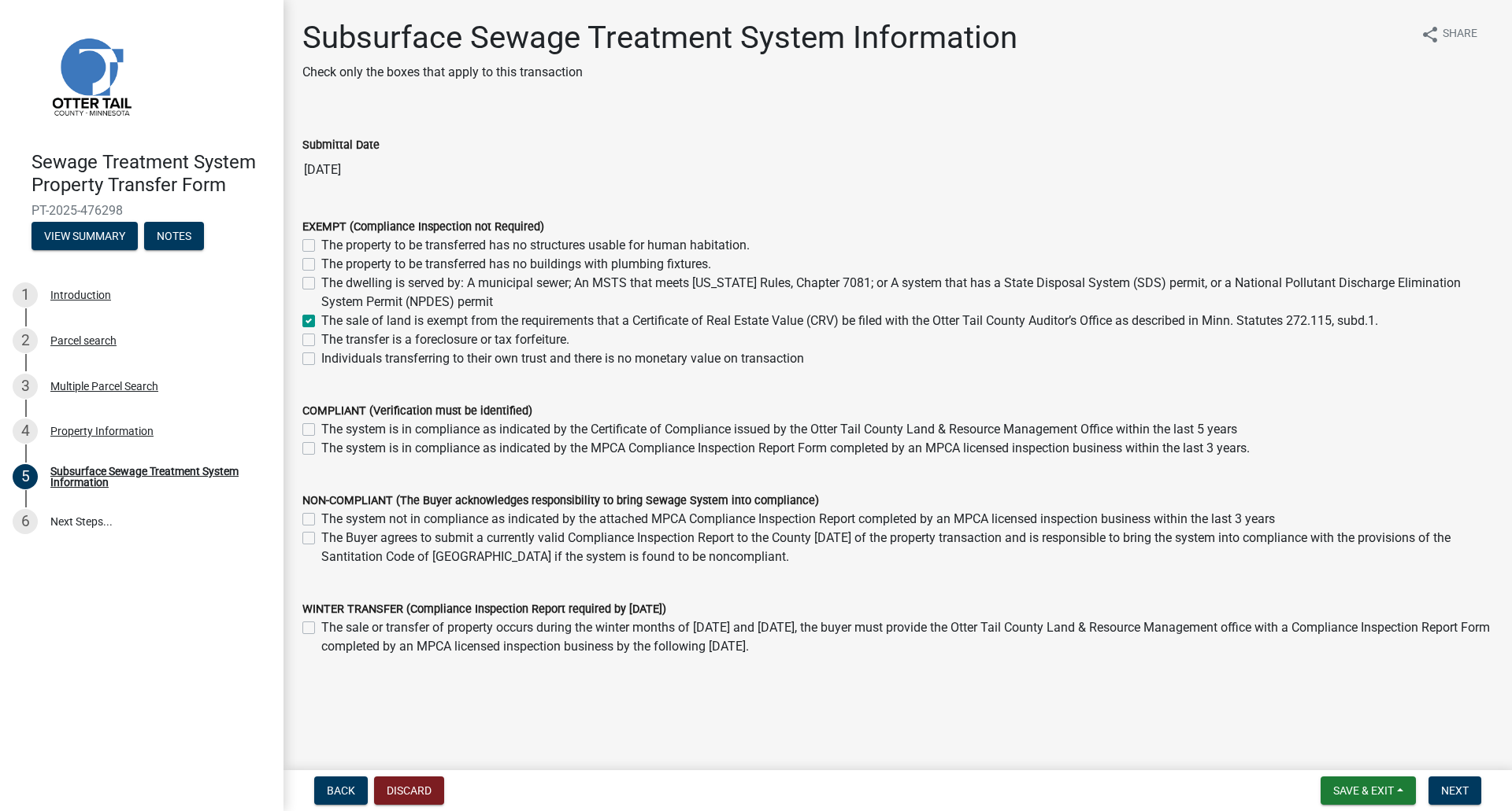
checkbox input "false"
checkbox input "true"
checkbox input "false"
click at [1453, 787] on span "Next" at bounding box center [1455, 791] width 28 height 13
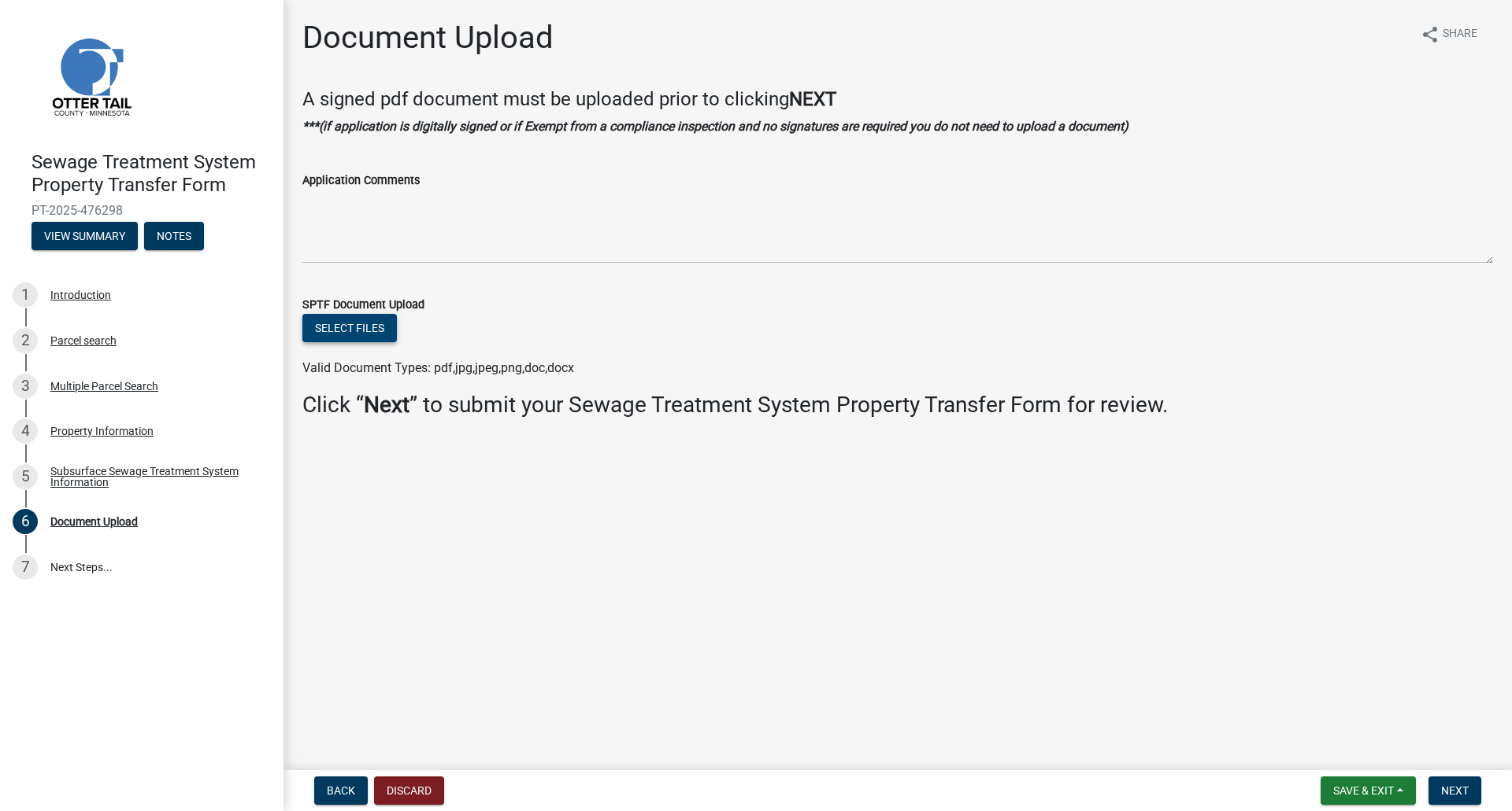
click at [332, 325] on button "Select files" at bounding box center [349, 328] width 95 height 29
click at [348, 786] on span "Back" at bounding box center [341, 791] width 29 height 13
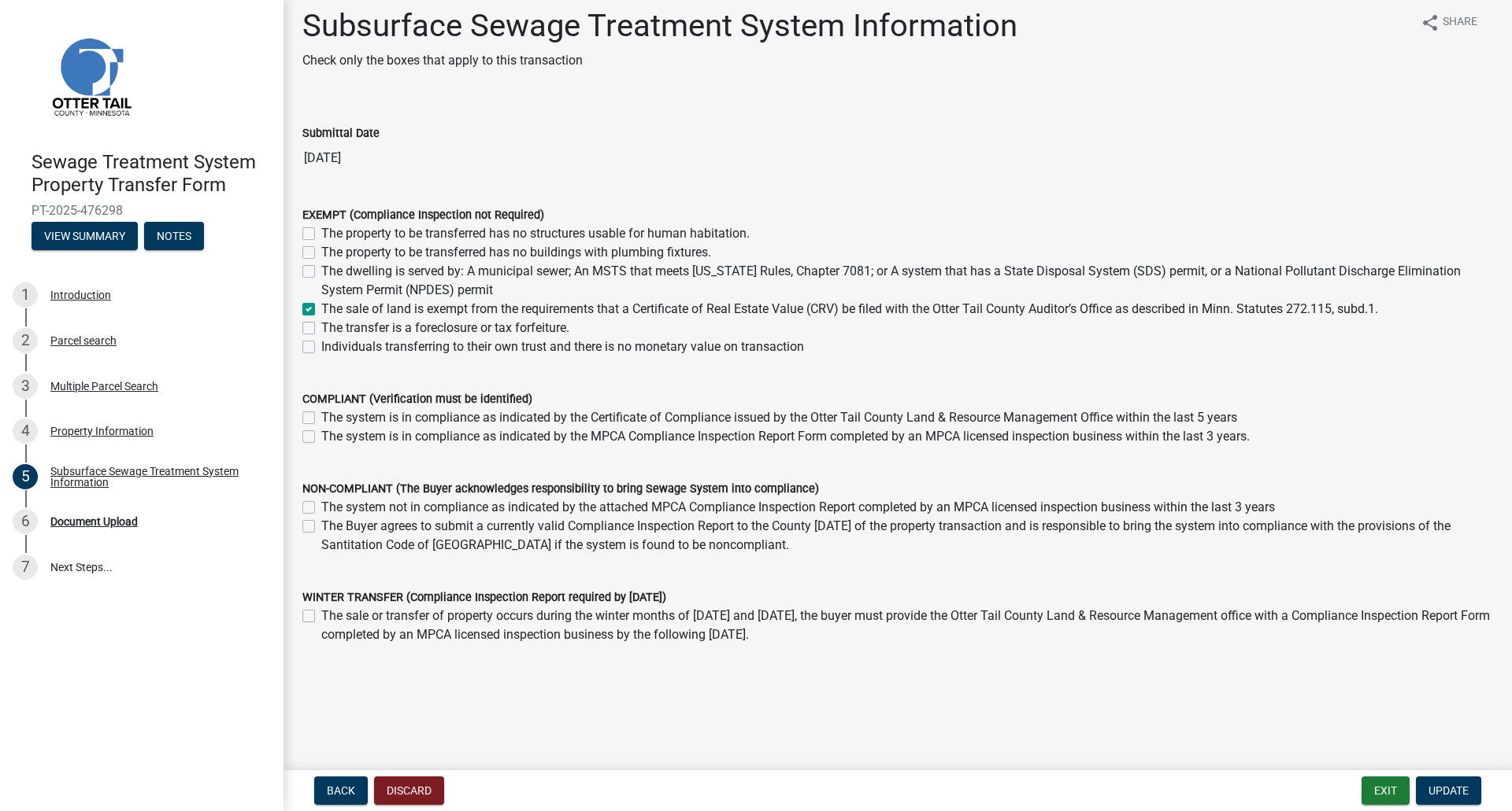
scroll to position [18, 0]
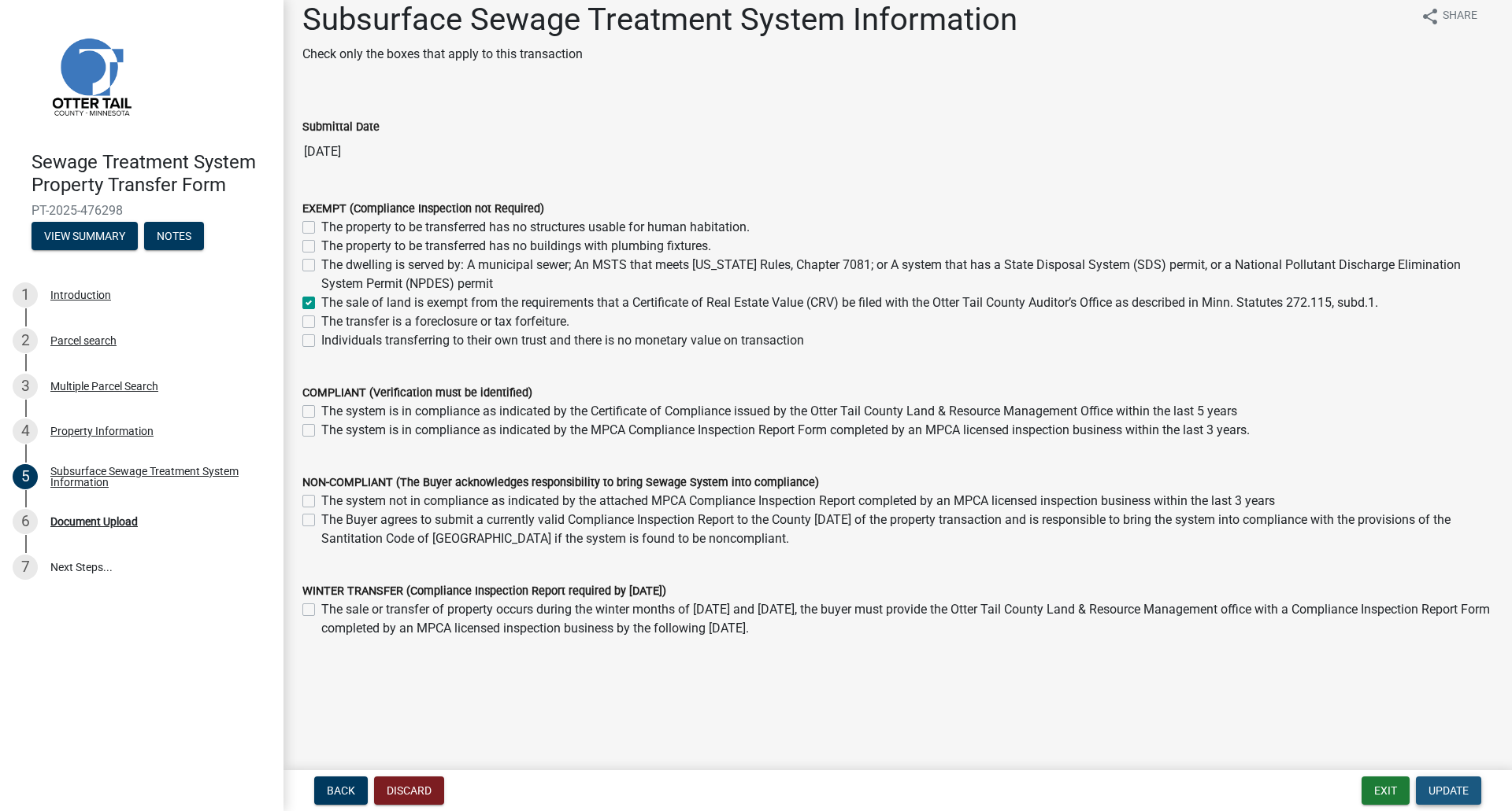
click at [1459, 783] on button "Update" at bounding box center [1448, 791] width 65 height 29
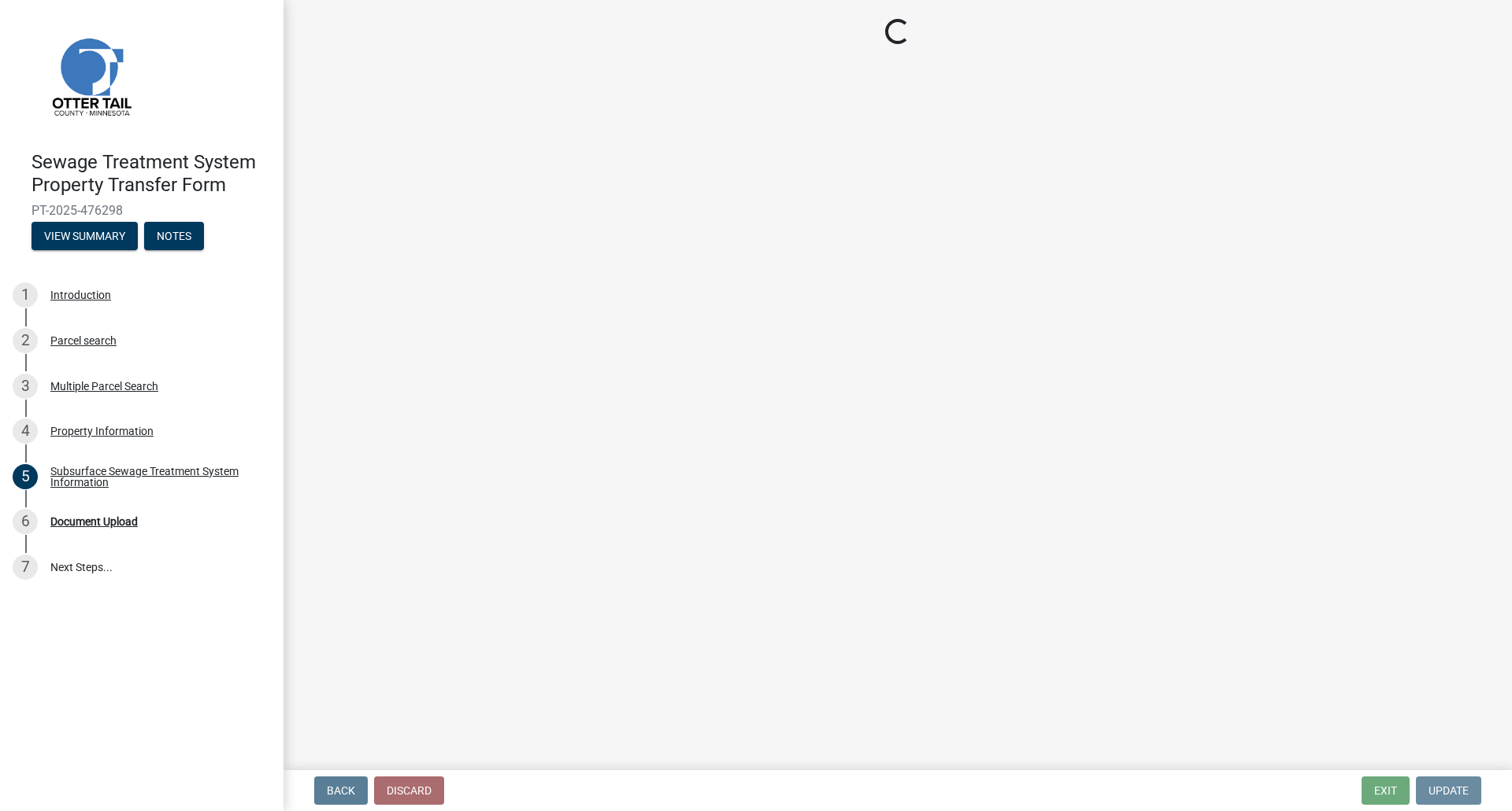
scroll to position [0, 0]
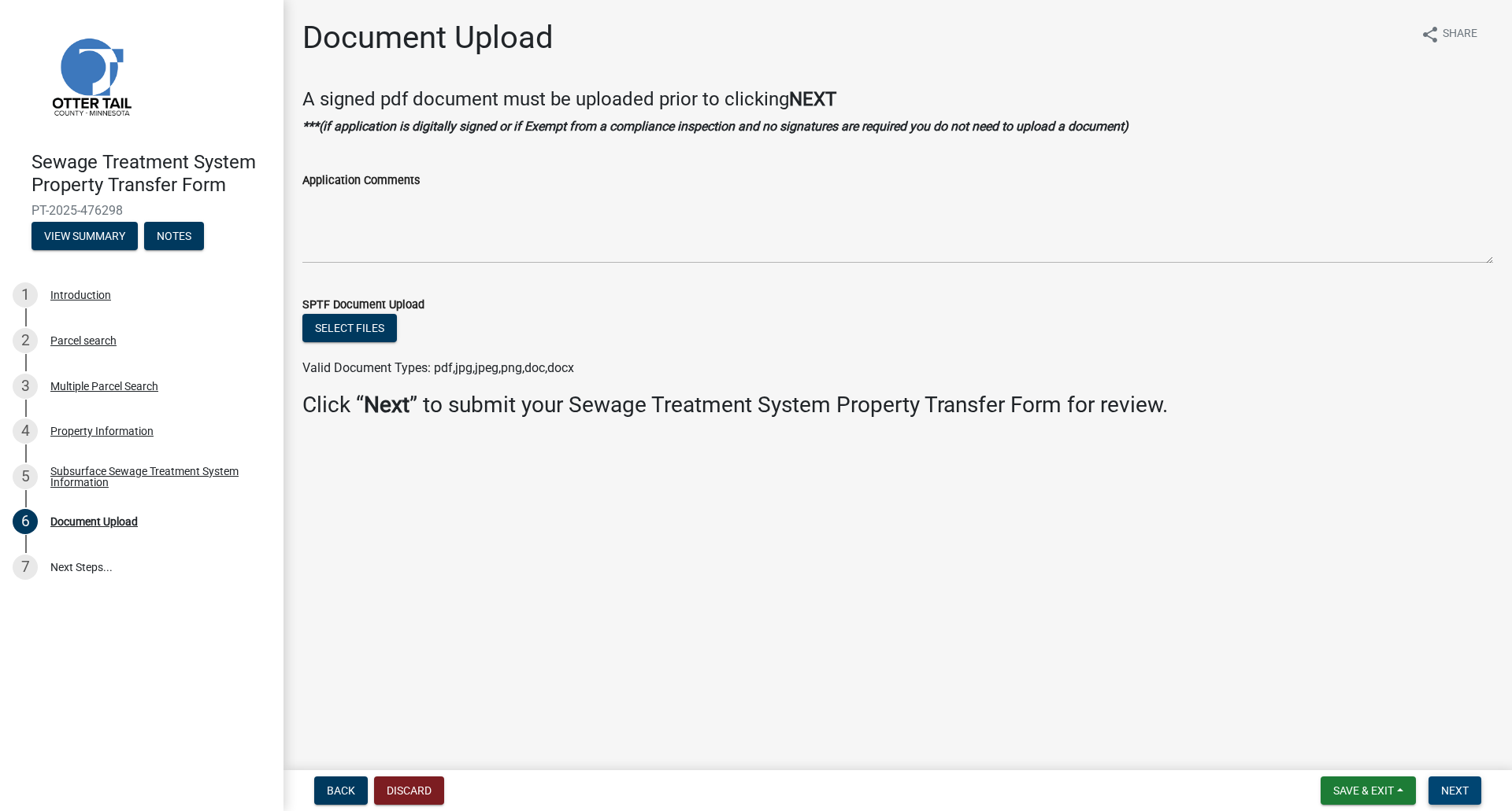
click at [1456, 789] on span "Next" at bounding box center [1455, 791] width 28 height 13
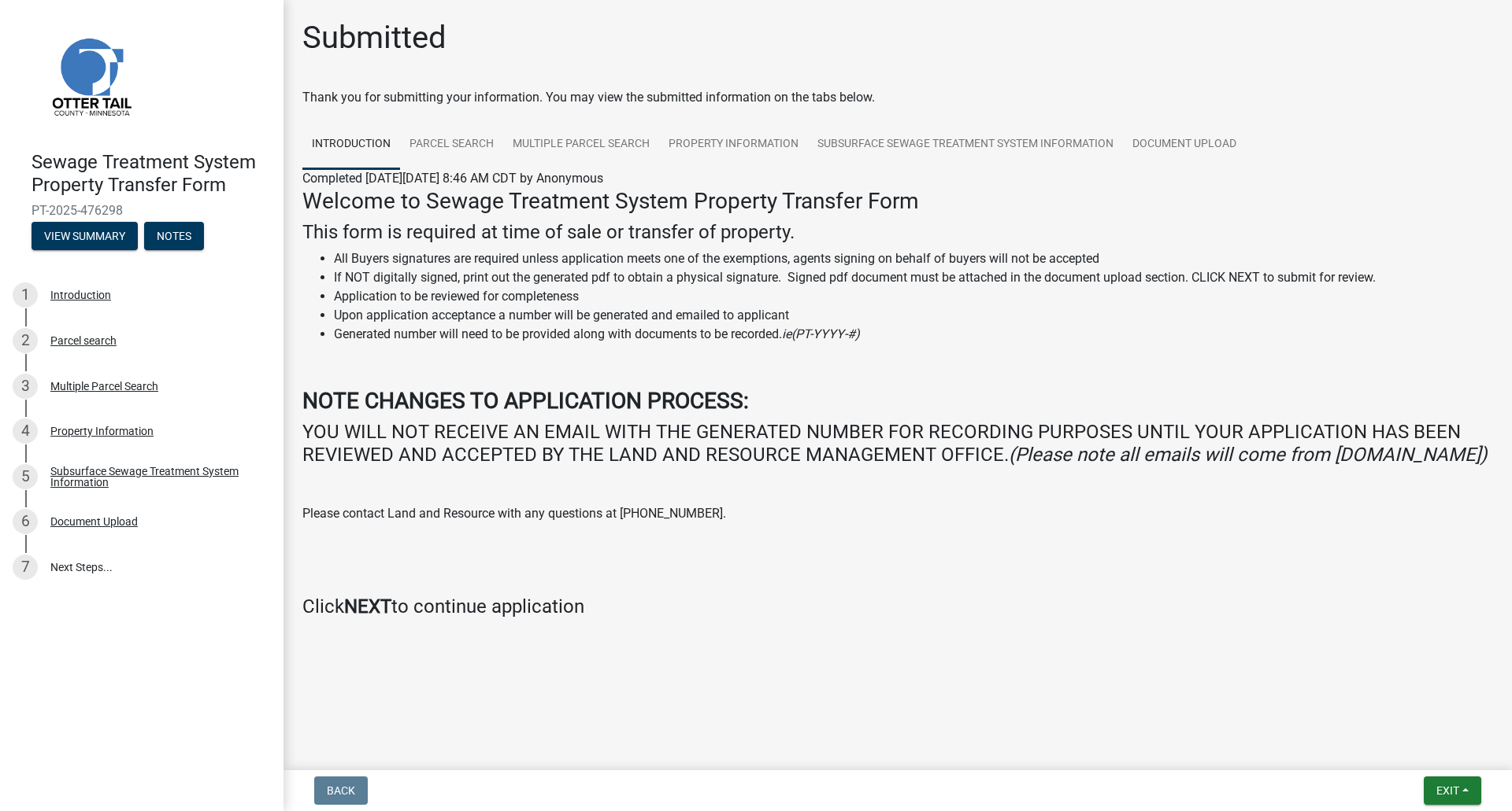
drag, startPoint x: 128, startPoint y: 211, endPoint x: 29, endPoint y: 208, distance: 99.0
click at [29, 208] on div "Sewage Treatment System Property Transfer Form PT-2025-476298 View Summary Notes" at bounding box center [142, 196] width 258 height 116
copy span "PT-2025-476298"
click at [1030, 141] on link "Subsurface Sewage Treatment System Information" at bounding box center [965, 144] width 315 height 50
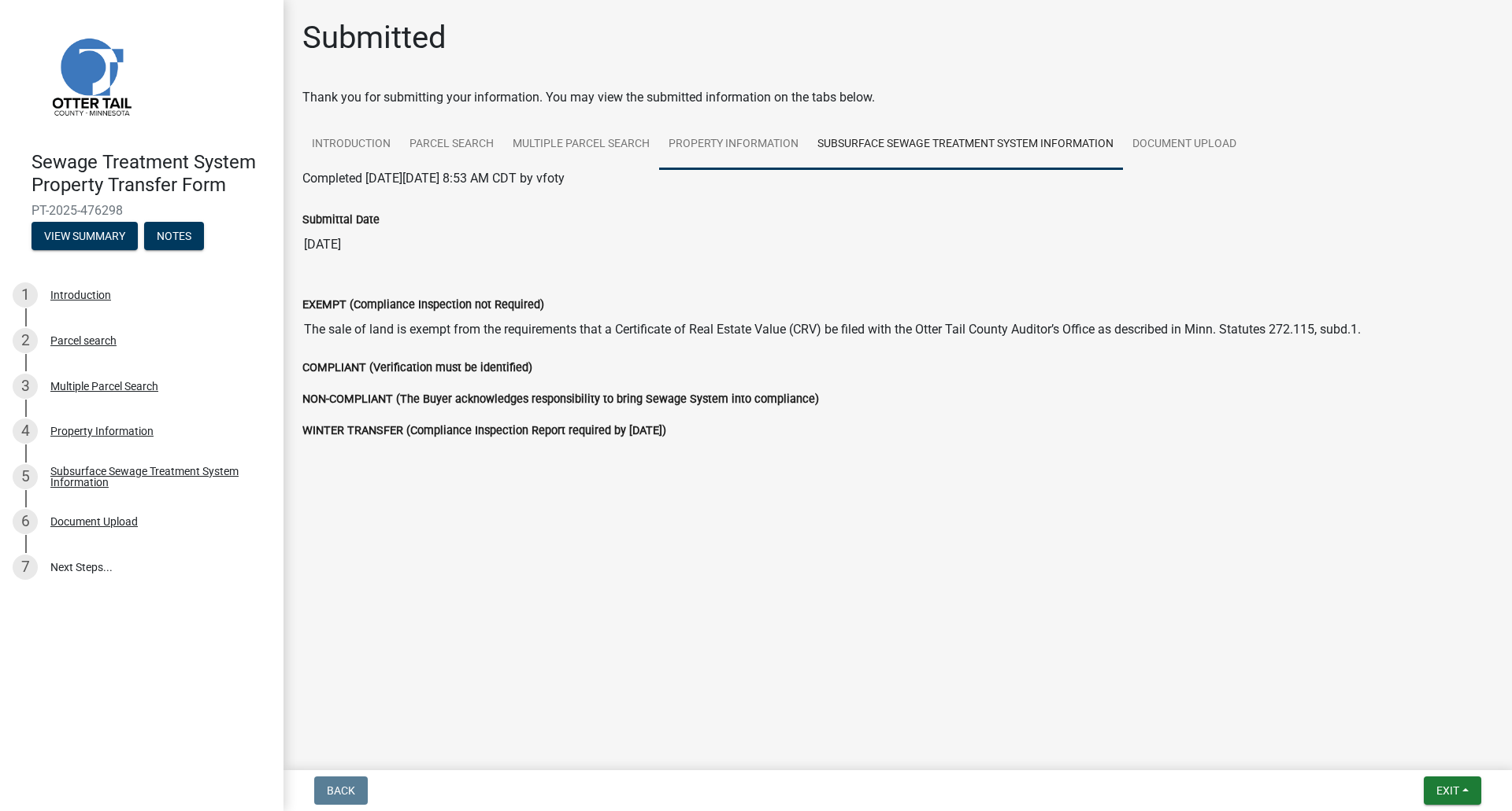
click at [719, 142] on link "Property Information" at bounding box center [733, 144] width 149 height 50
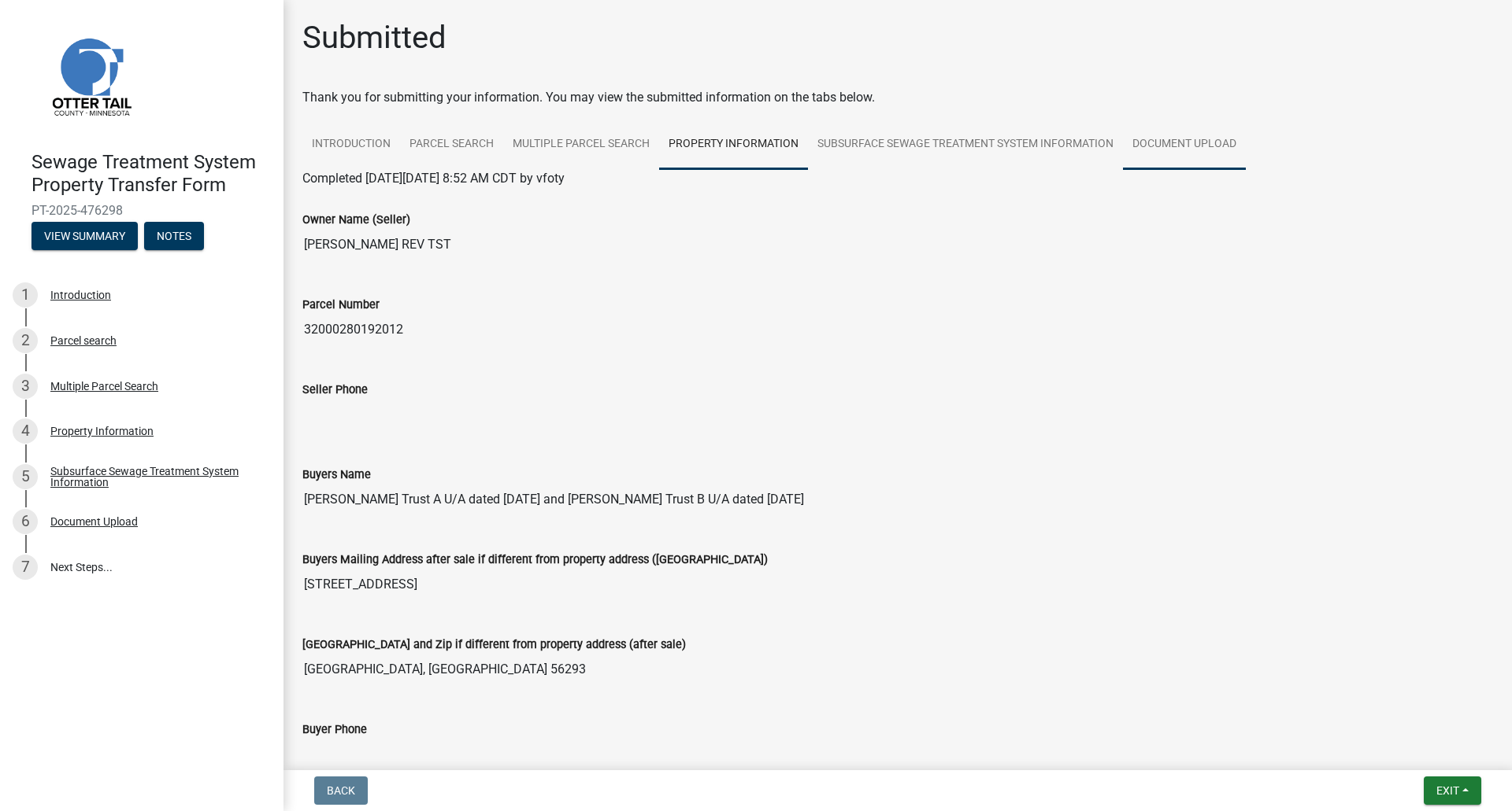
click at [1159, 142] on link "Document Upload" at bounding box center [1184, 144] width 123 height 50
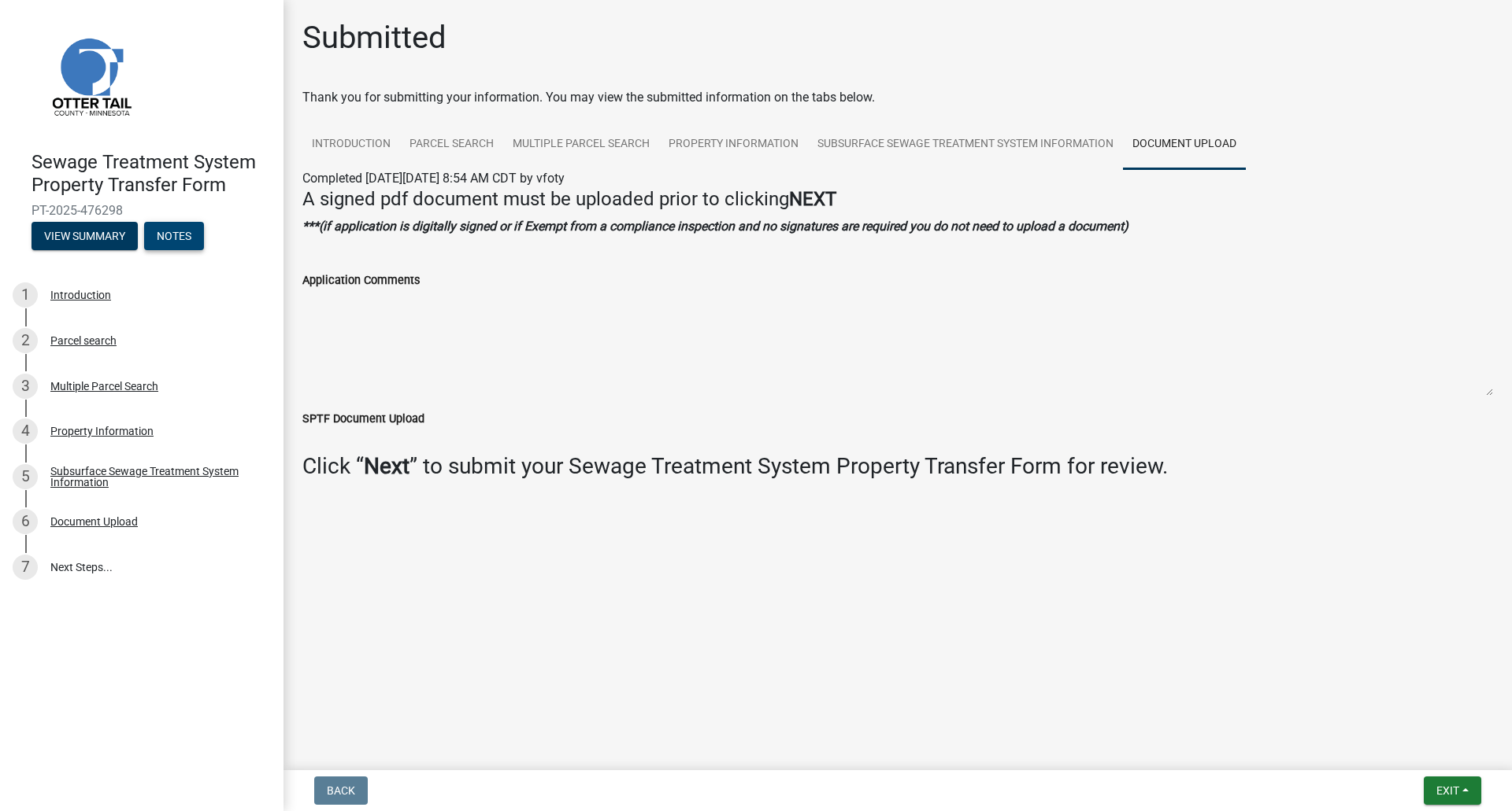
click at [187, 232] on button "Notes" at bounding box center [174, 237] width 60 height 29
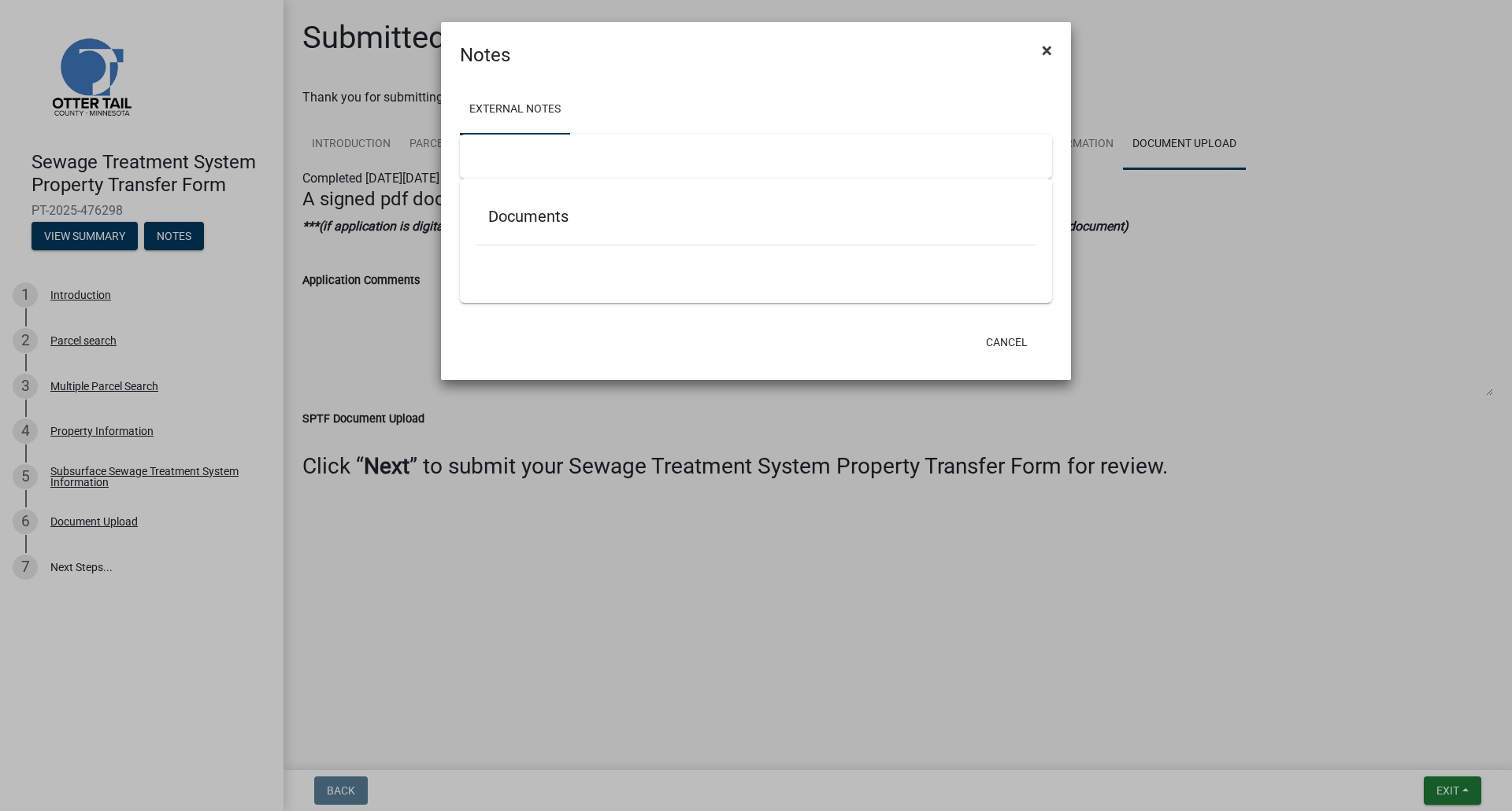
click at [1043, 43] on span "×" at bounding box center [1047, 50] width 10 height 22
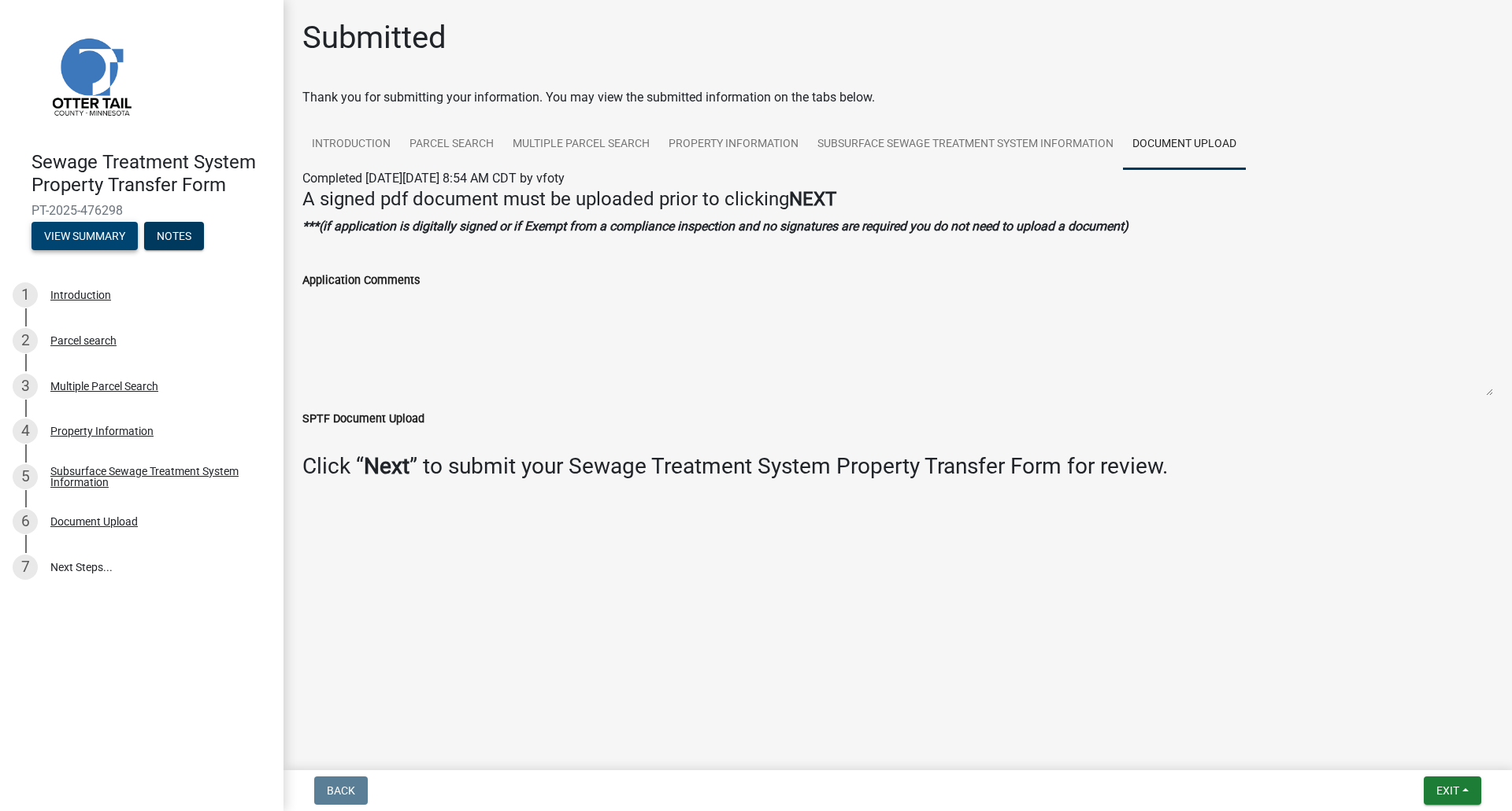
click at [100, 232] on button "View Summary" at bounding box center [84, 237] width 106 height 29
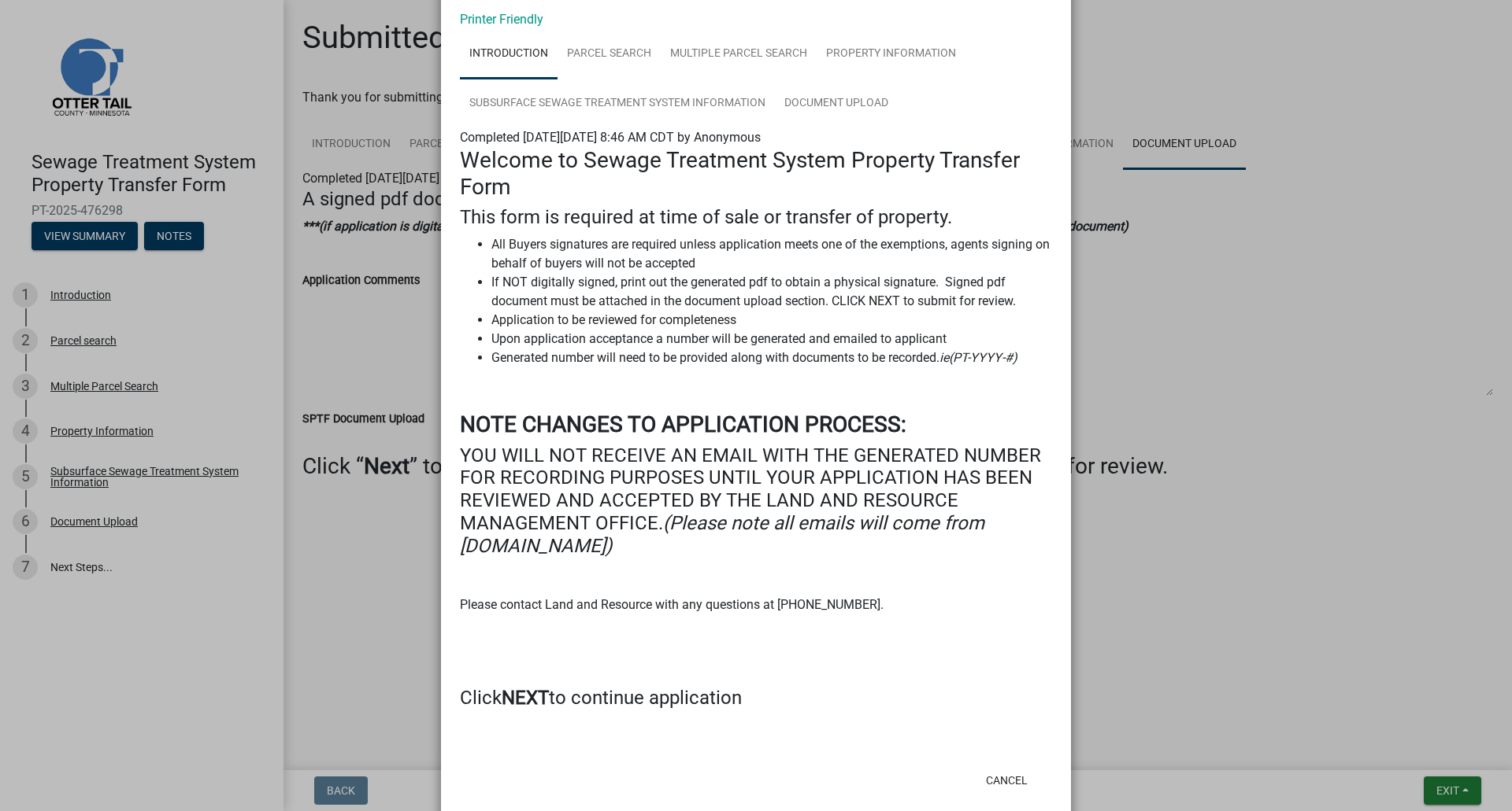
scroll to position [104, 0]
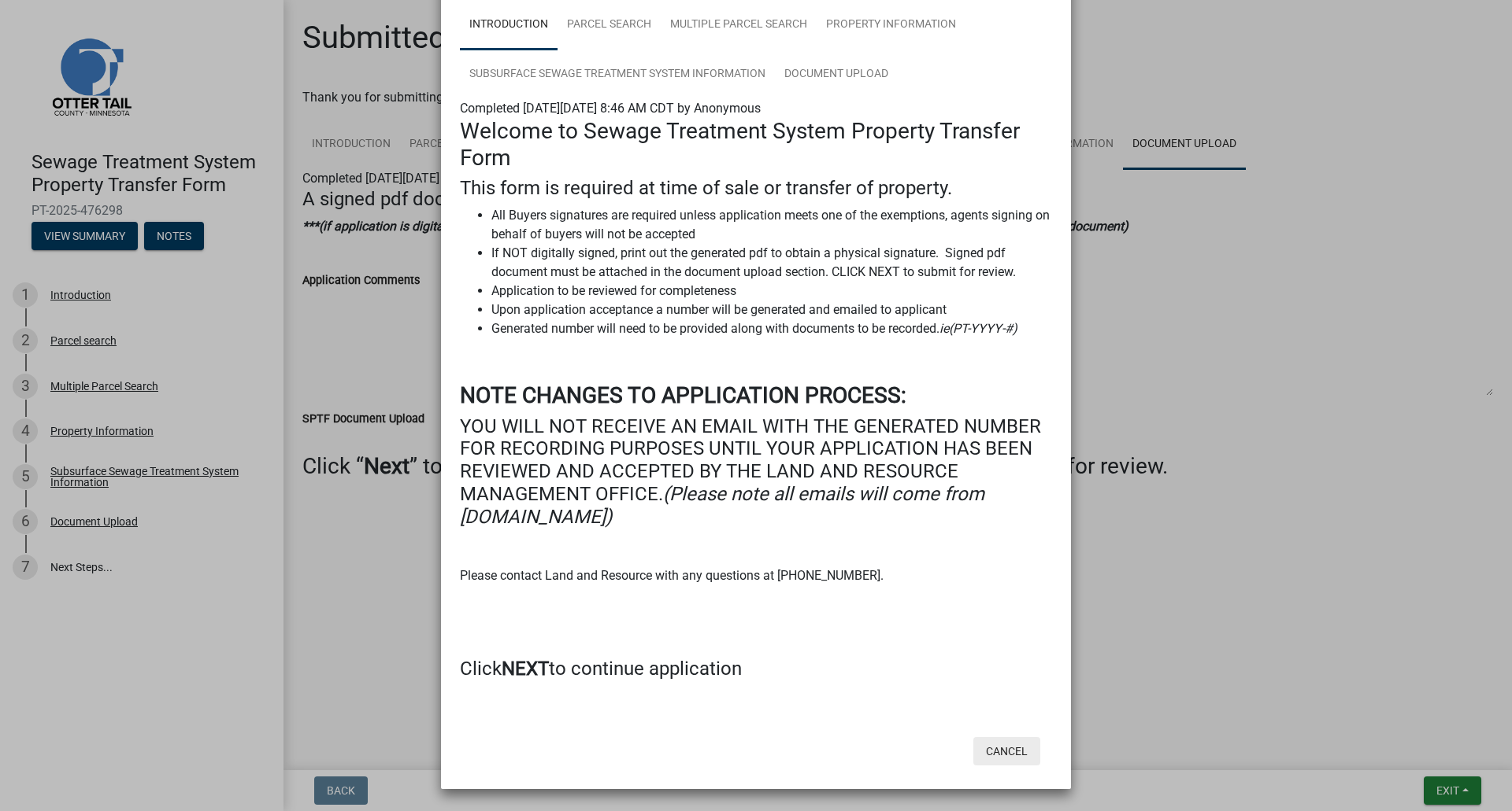
click at [1009, 745] on button "Cancel" at bounding box center [1007, 752] width 67 height 29
